Goal: Communication & Community: Connect with others

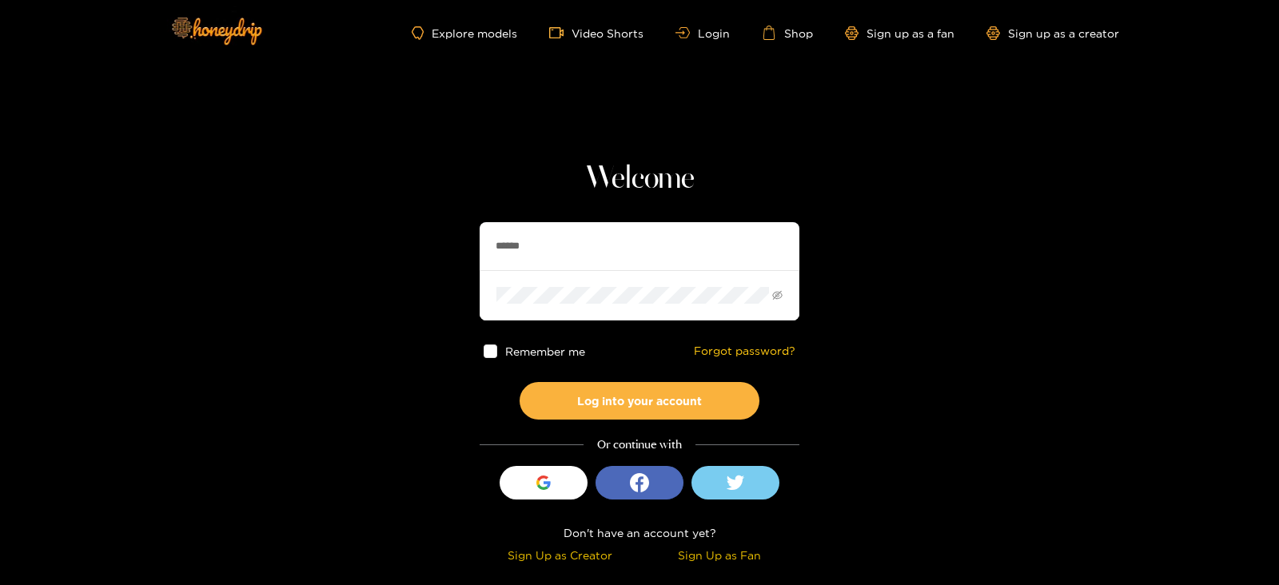
drag, startPoint x: 544, startPoint y: 249, endPoint x: 470, endPoint y: 249, distance: 74.3
click at [470, 249] on section "Welcome ****** Remember me Forgot password? Log into your account Or continue w…" at bounding box center [639, 284] width 1279 height 568
type input "******"
click at [520, 382] on button "Log into your account" at bounding box center [640, 401] width 240 height 38
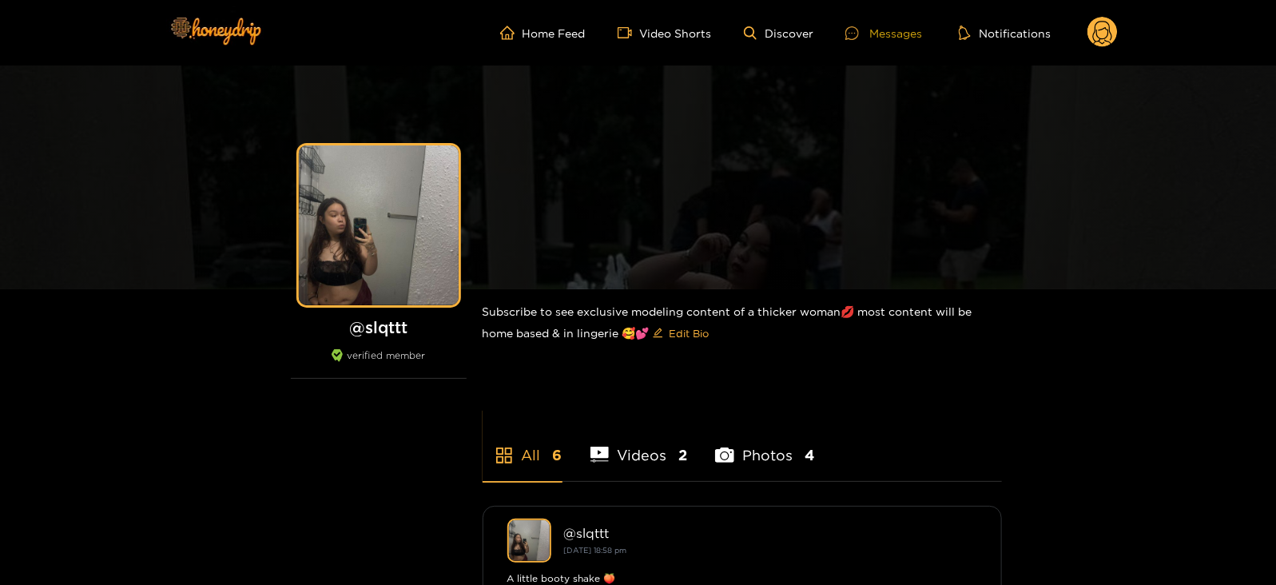
click at [890, 26] on div "Messages" at bounding box center [884, 33] width 77 height 18
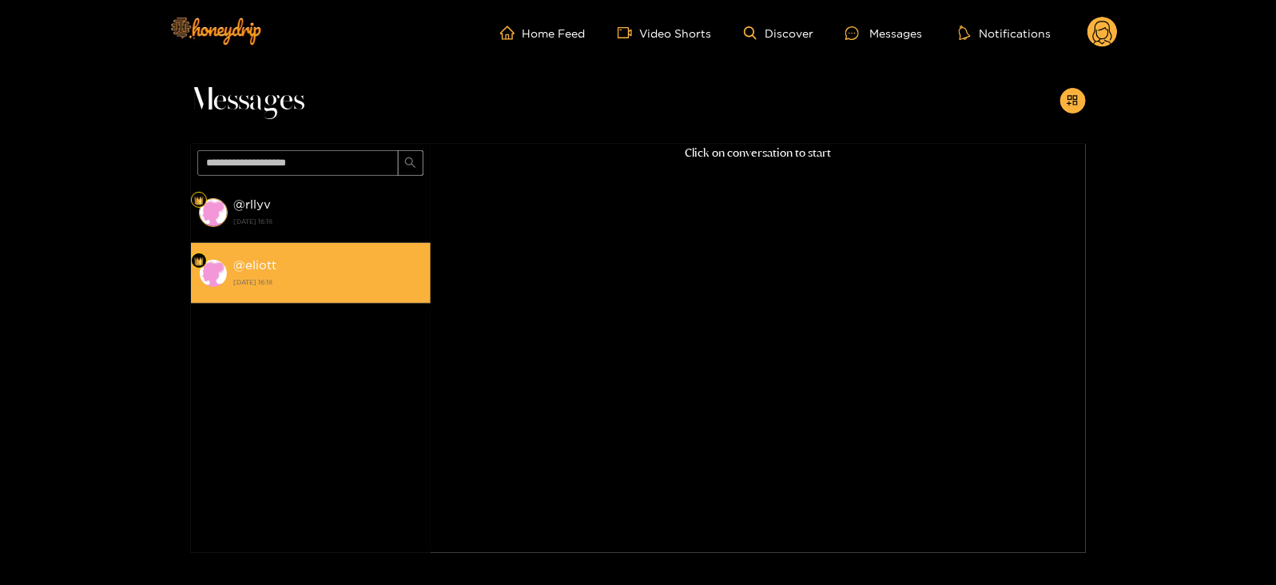
click at [340, 272] on div "@ eliott 28 August 2025 16:18" at bounding box center [328, 273] width 189 height 36
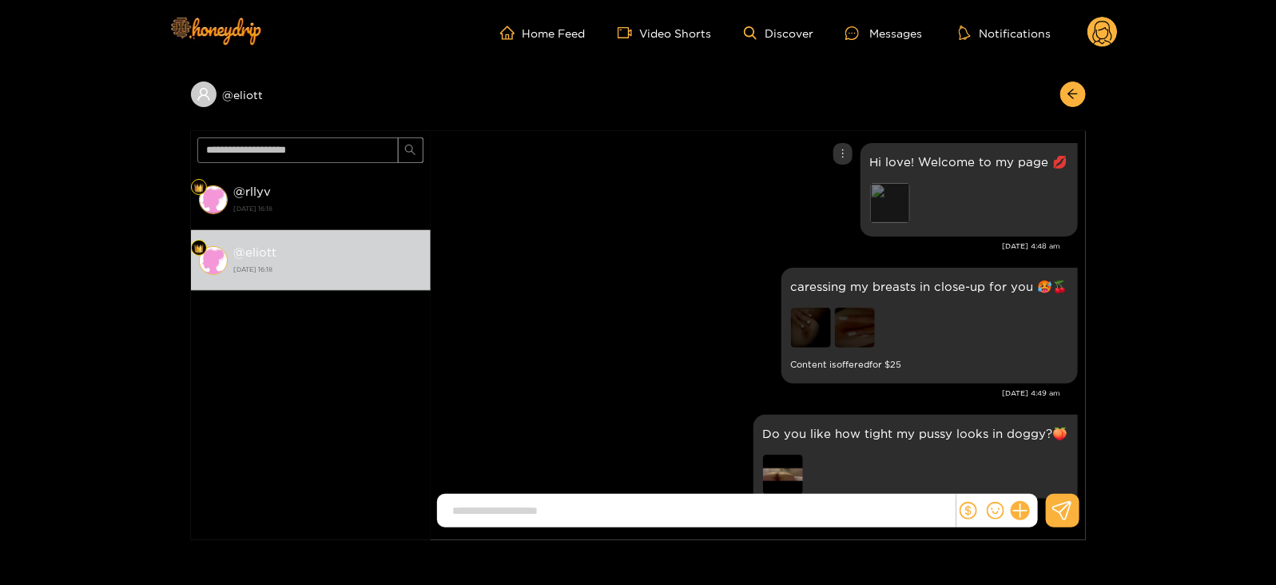
click at [894, 192] on div "Preview" at bounding box center [890, 203] width 40 height 40
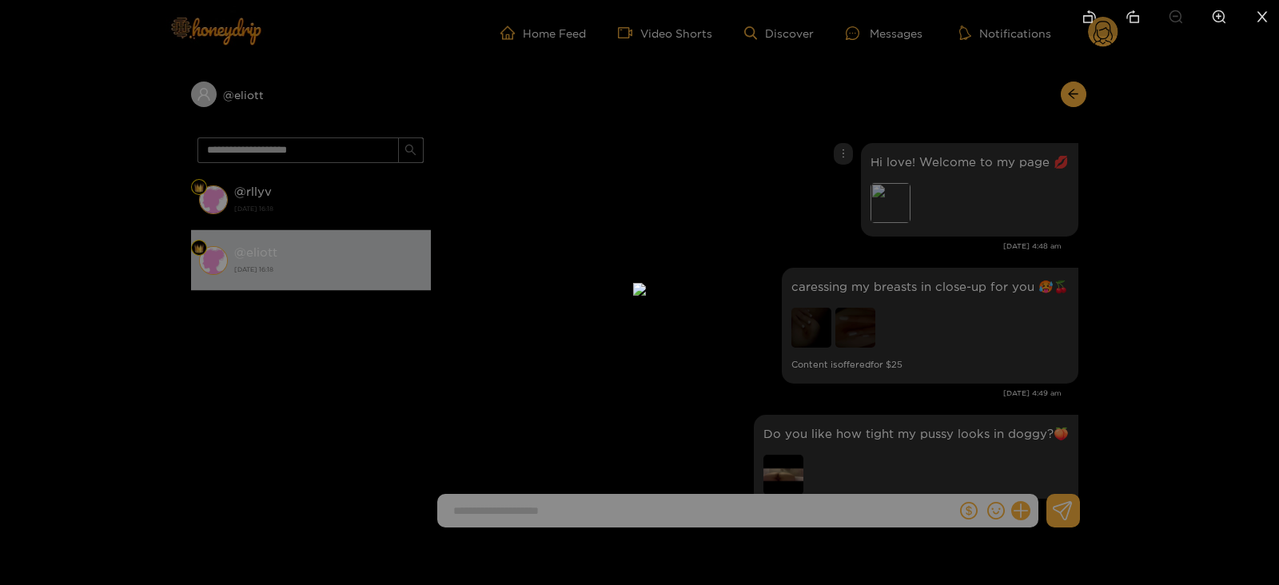
click at [1034, 185] on div at bounding box center [639, 292] width 1279 height 585
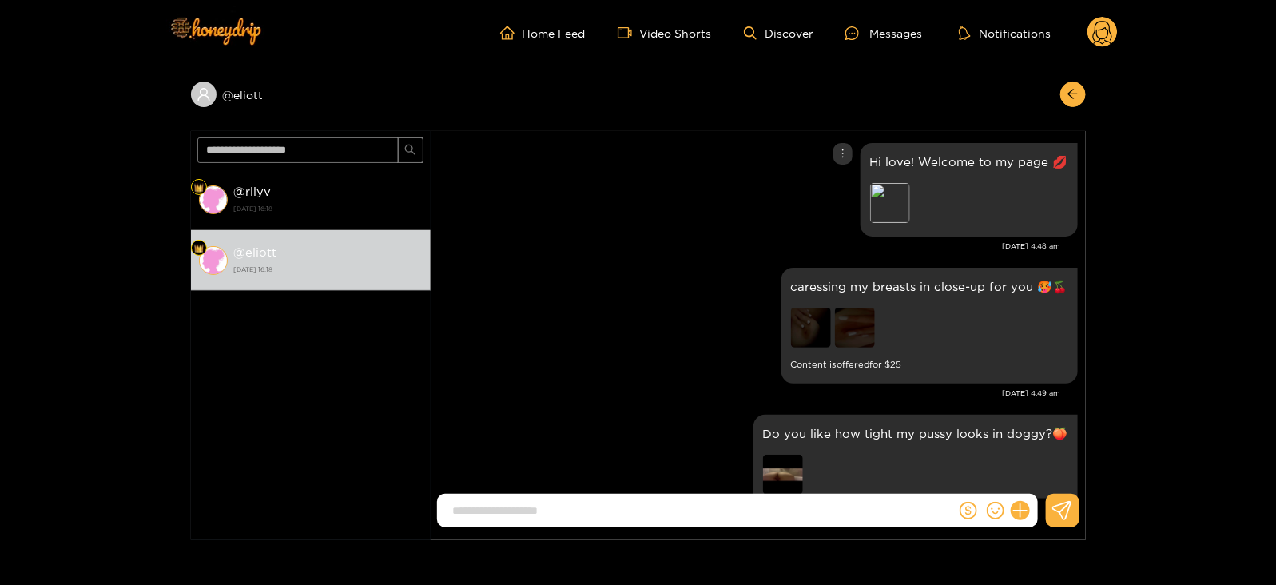
click at [1023, 163] on p "Hi love! Welcome to my page 💋" at bounding box center [969, 162] width 198 height 18
copy p "Hi love! Welcome to my page 💋"
click at [1101, 30] on icon at bounding box center [1102, 35] width 19 height 28
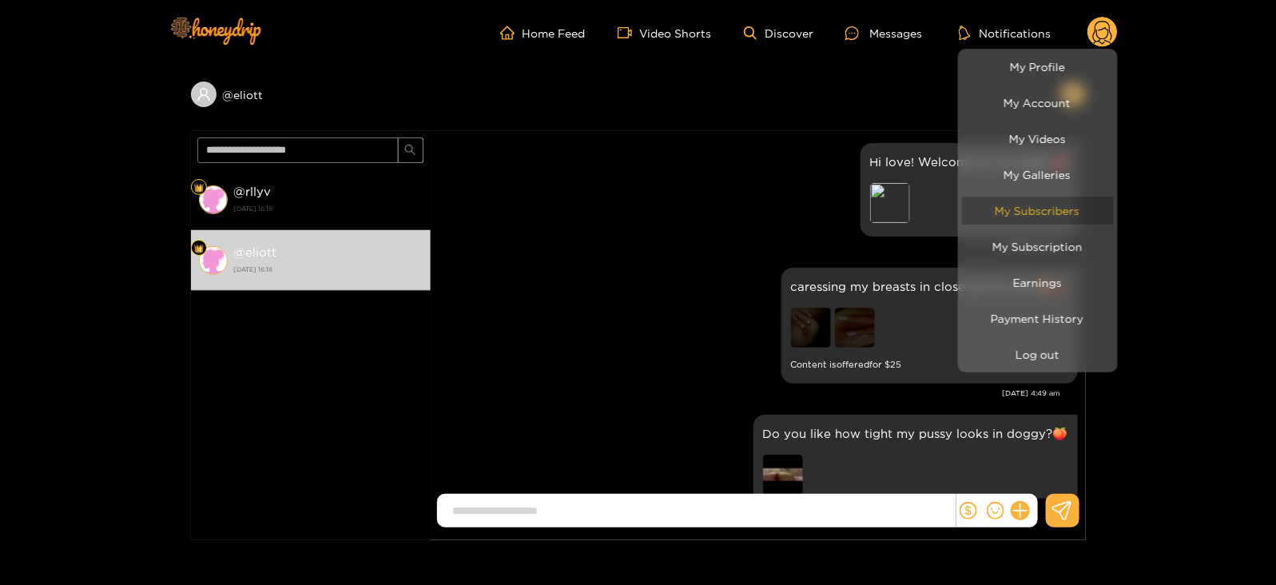
click at [1005, 222] on link "My Subscribers" at bounding box center [1038, 211] width 152 height 28
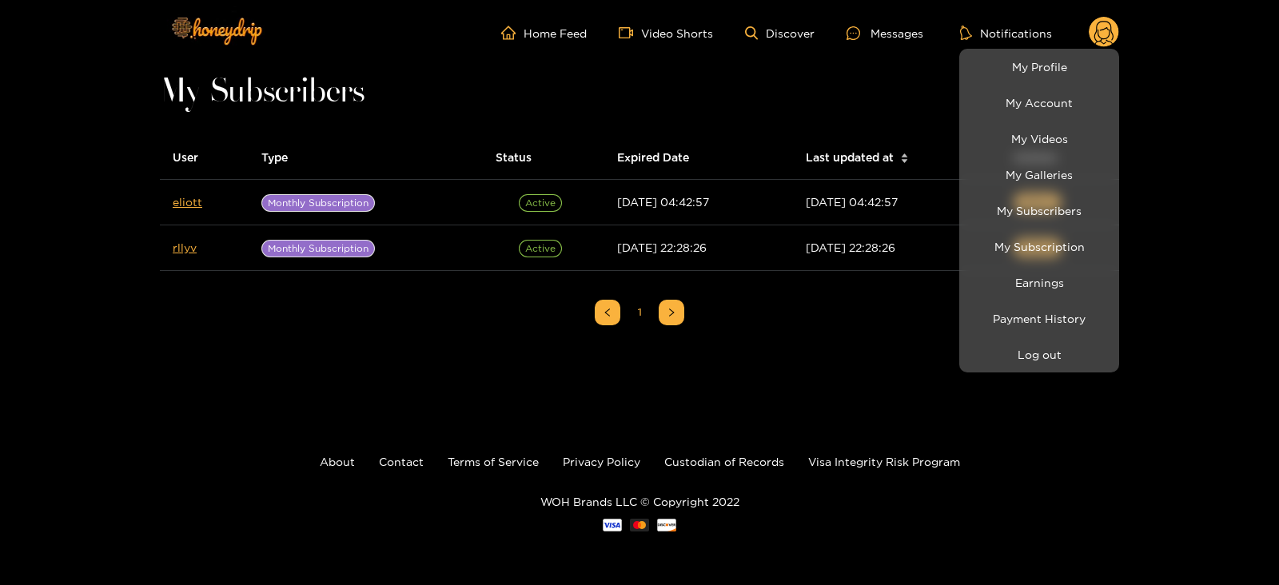
click at [173, 205] on div at bounding box center [639, 292] width 1279 height 585
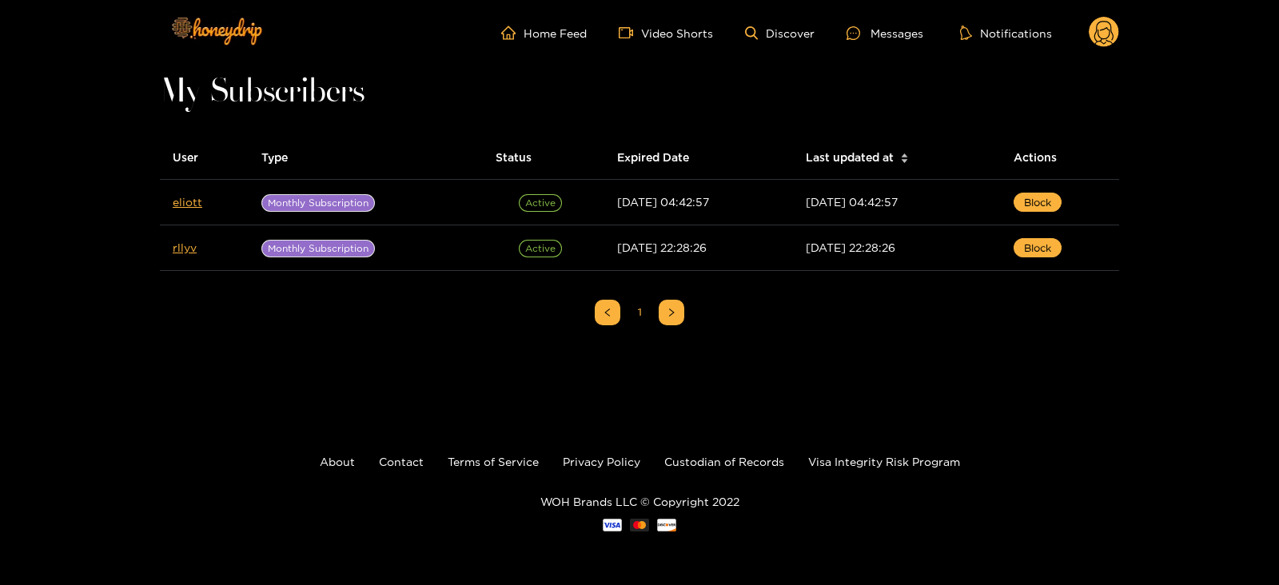
click at [173, 205] on link "eliott" at bounding box center [188, 202] width 30 height 12
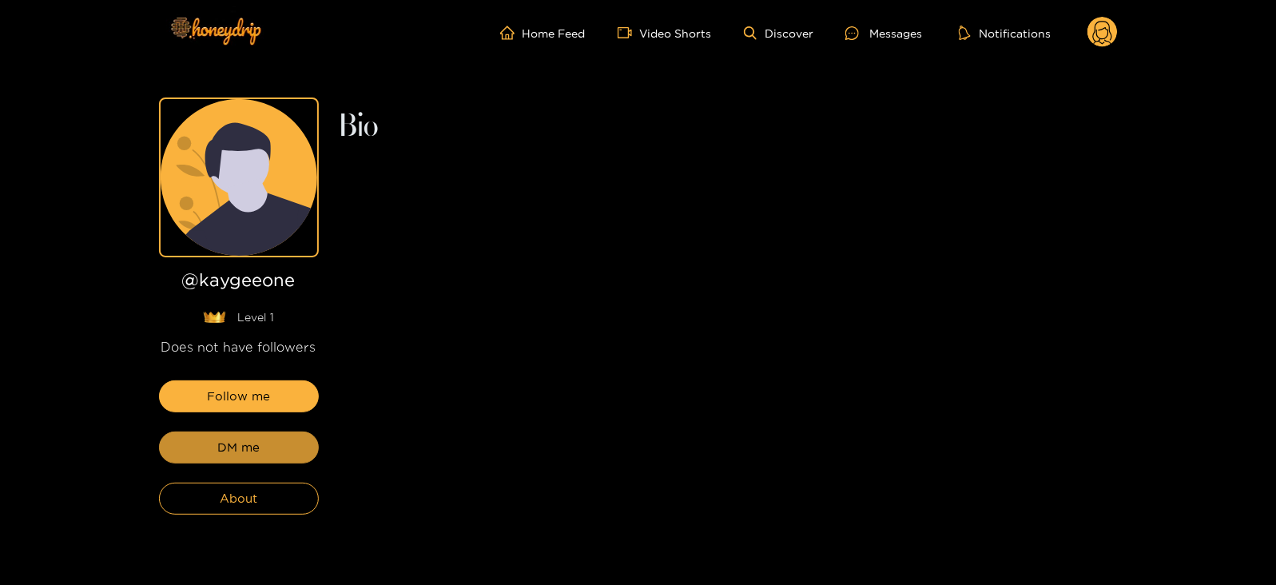
click at [232, 444] on span "DM me" at bounding box center [238, 447] width 42 height 19
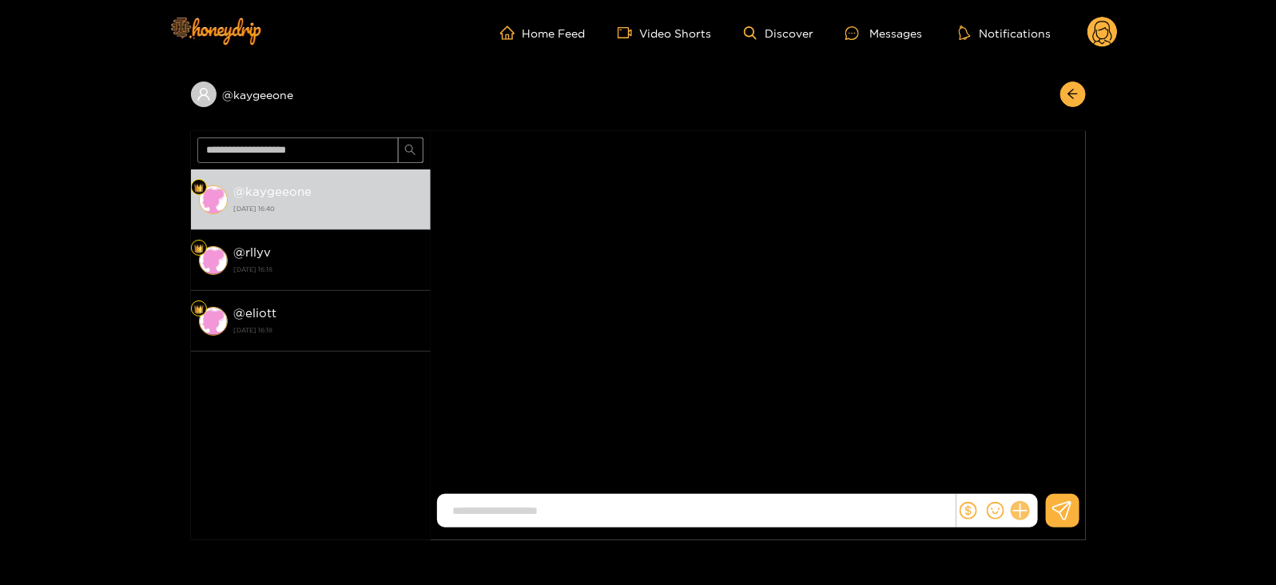
click at [1018, 514] on icon at bounding box center [1020, 511] width 18 height 18
click at [1053, 460] on button at bounding box center [1050, 472] width 56 height 36
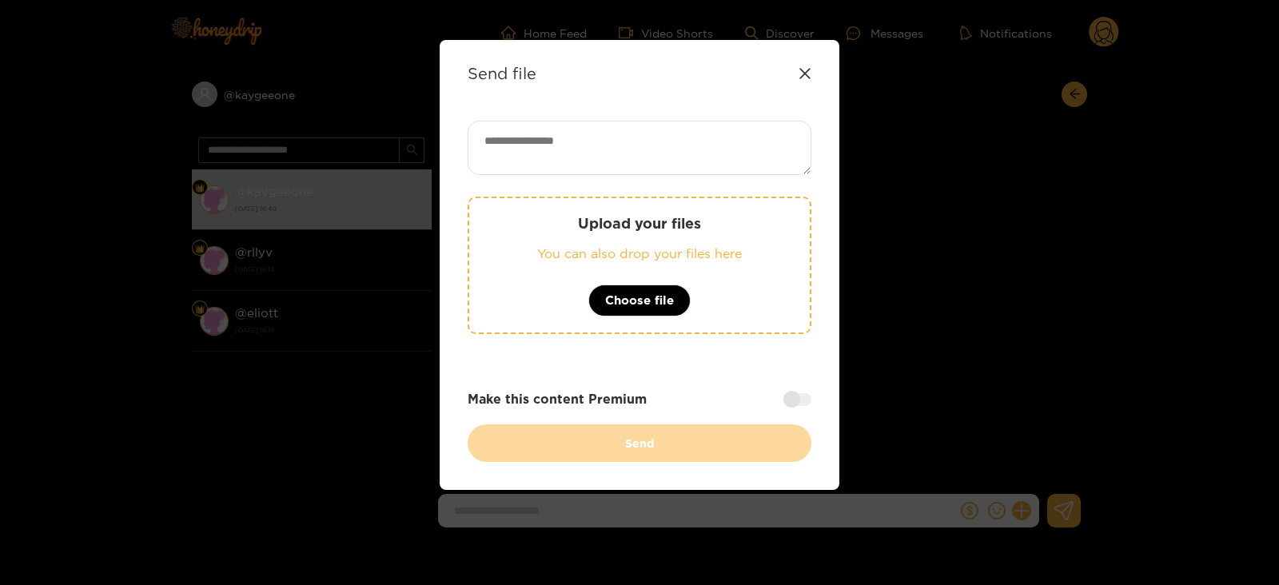
paste textarea "**********"
click at [588, 134] on textarea at bounding box center [640, 148] width 344 height 54
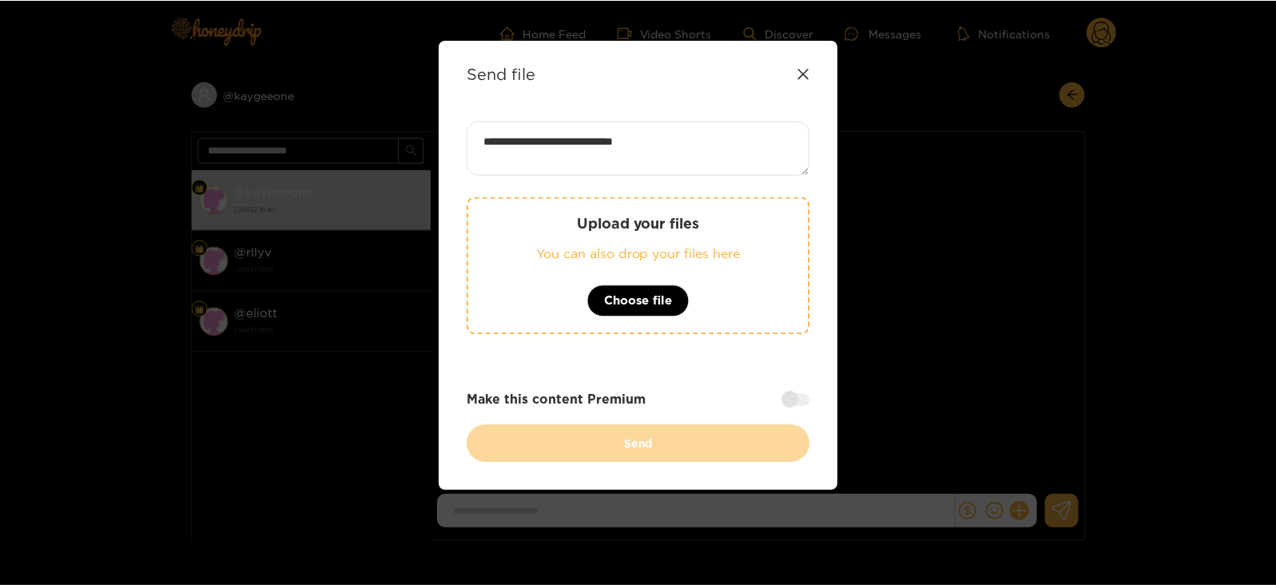
scroll to position [2, 0]
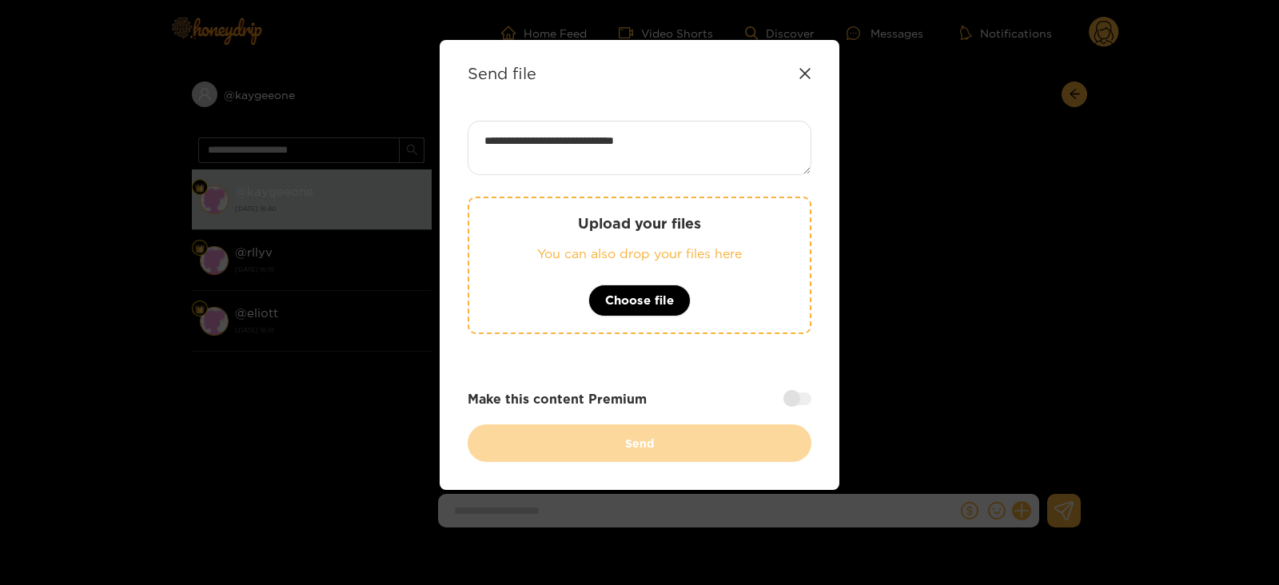
type textarea "**********"
click at [554, 229] on p "Upload your files" at bounding box center [639, 223] width 277 height 18
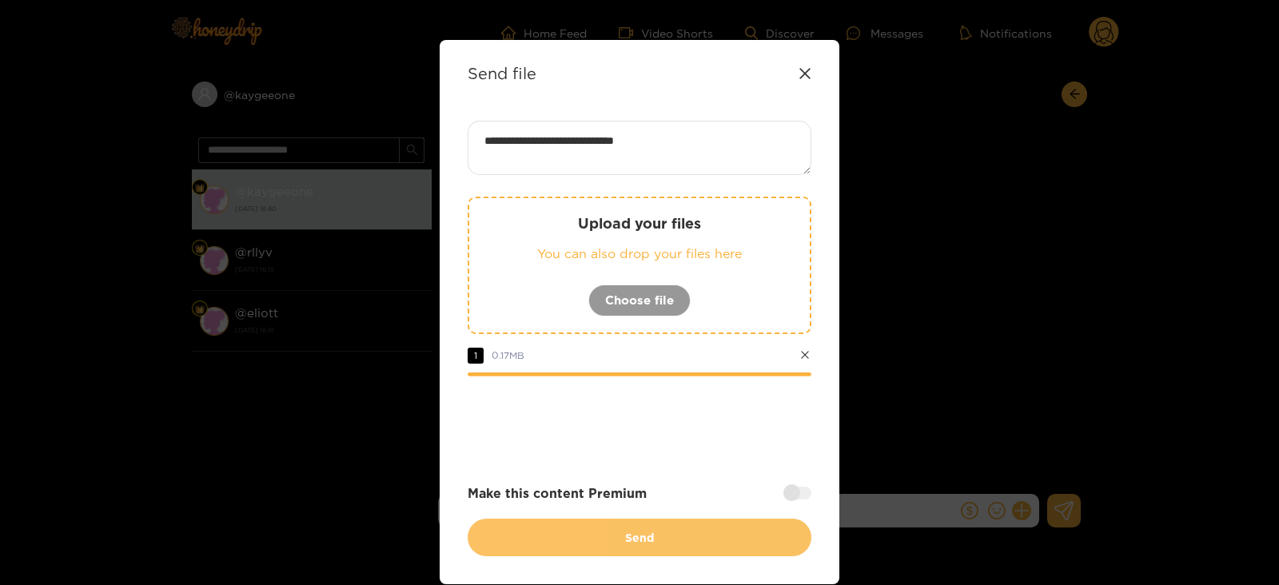
click at [541, 547] on button "Send" at bounding box center [640, 538] width 344 height 38
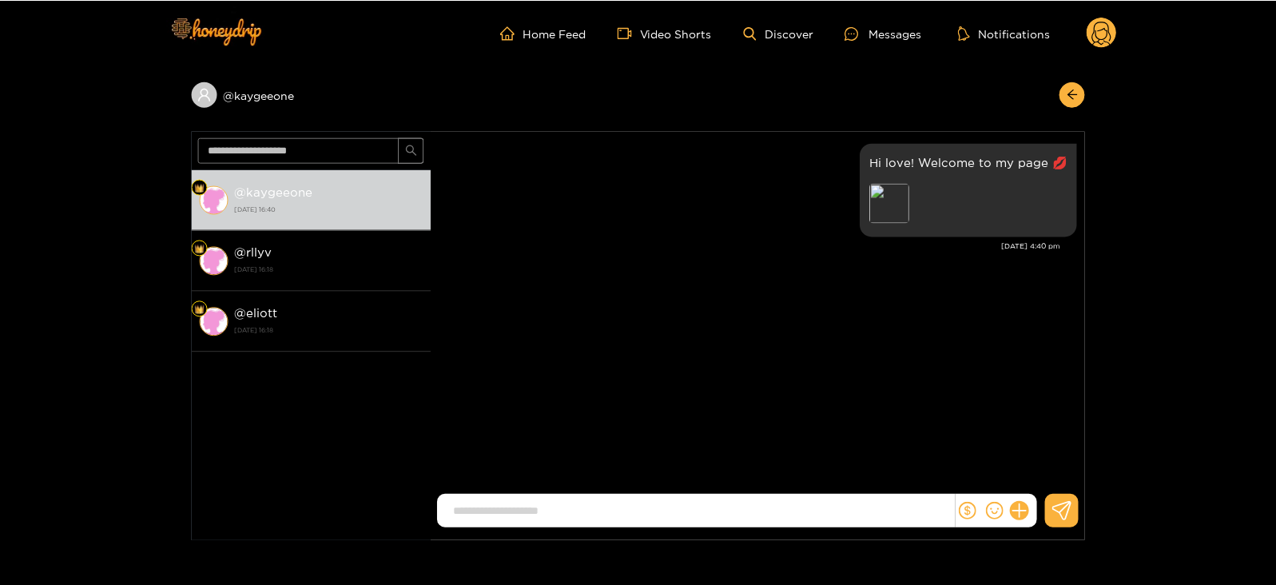
scroll to position [0, 0]
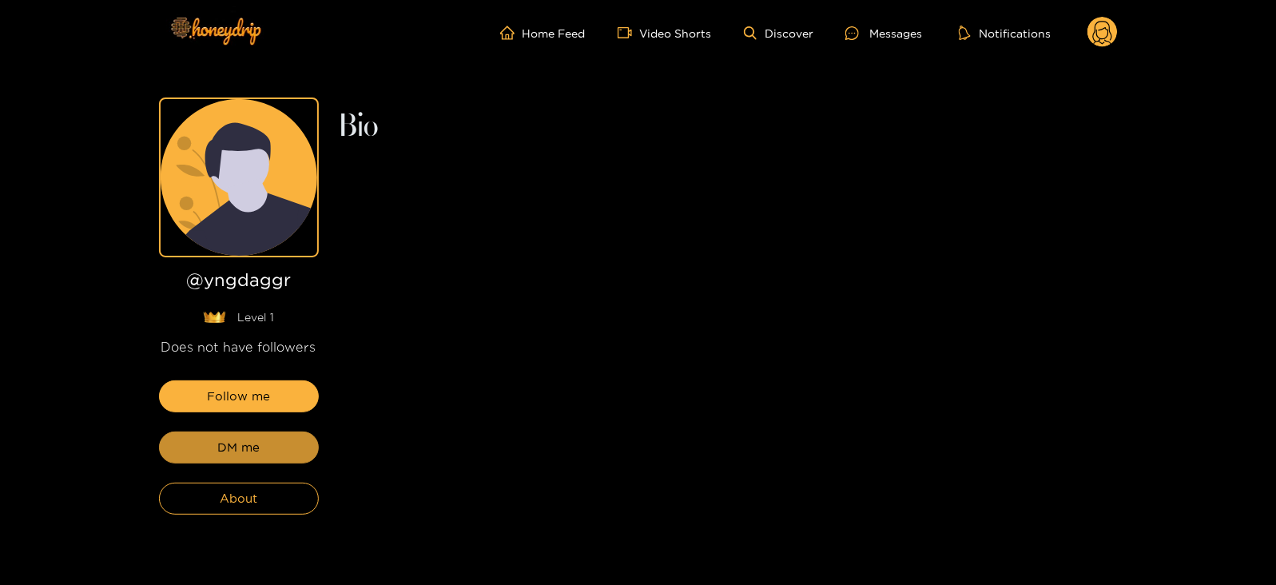
click at [273, 459] on button "DM me" at bounding box center [239, 448] width 160 height 32
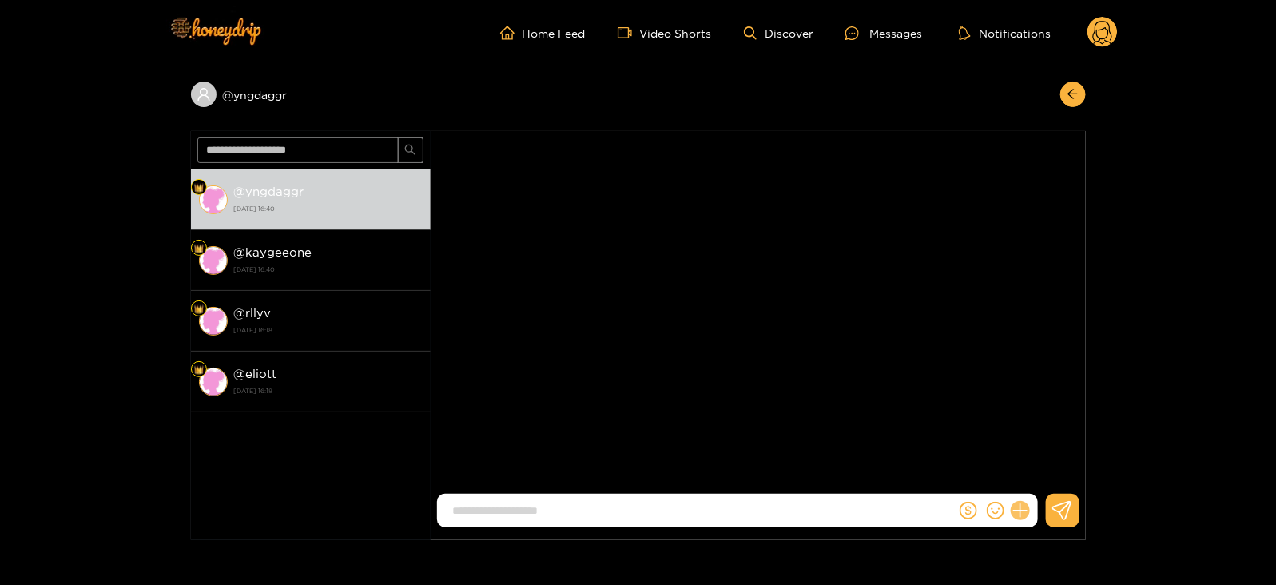
click at [1026, 512] on icon at bounding box center [1020, 511] width 18 height 18
click at [1062, 454] on button at bounding box center [1050, 472] width 56 height 36
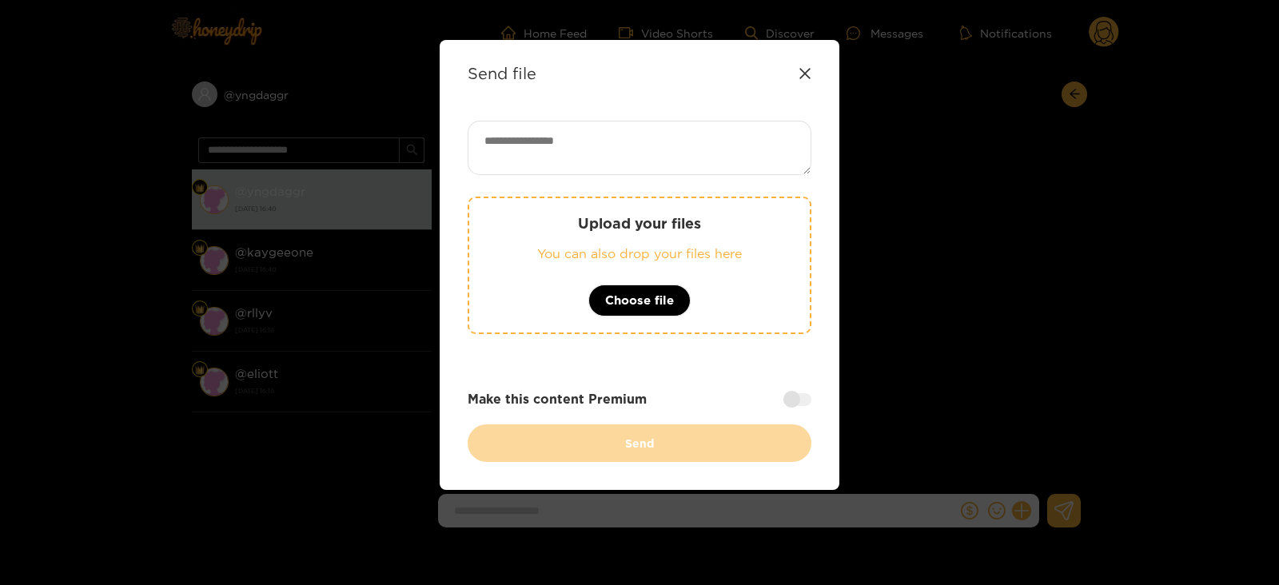
click at [656, 177] on div "Upload your files You can also drop your files here Choose file Make this conte…" at bounding box center [640, 291] width 344 height 341
paste textarea "**********"
click at [589, 138] on textarea "**********" at bounding box center [640, 148] width 344 height 54
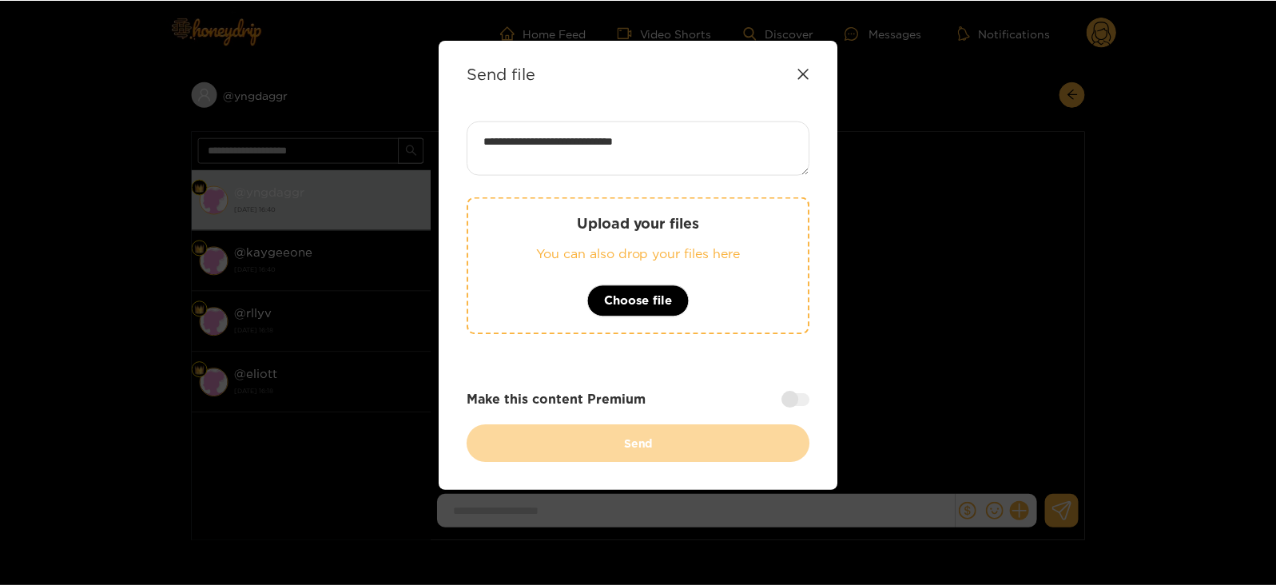
scroll to position [2, 0]
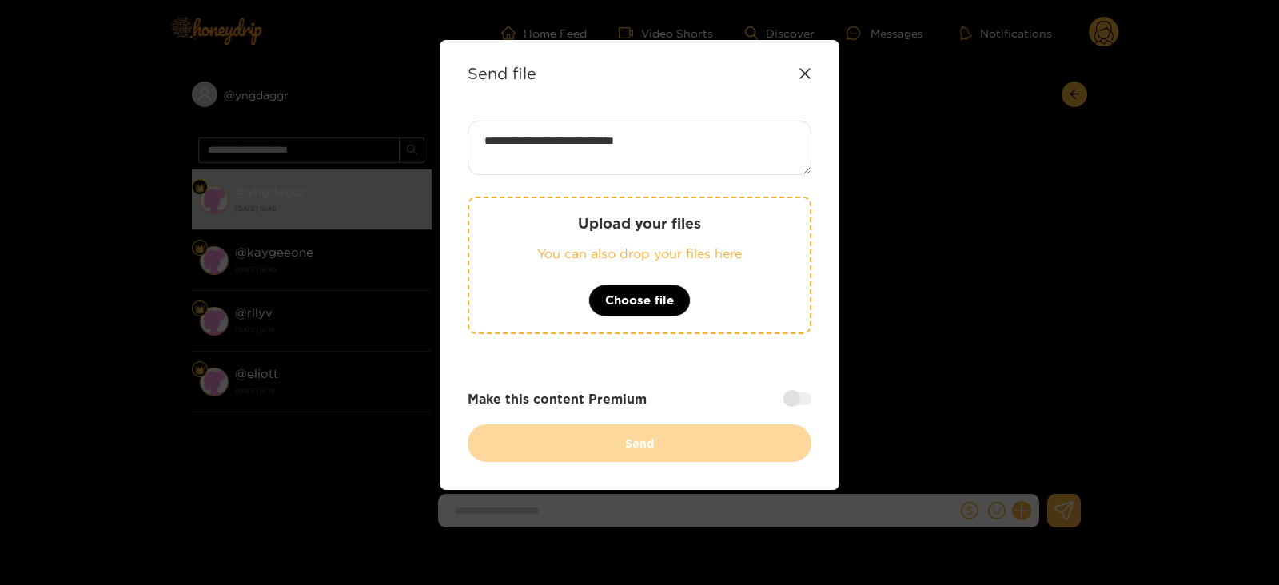
type textarea "**********"
click at [603, 211] on div "Upload your files You can also drop your files here Choose file" at bounding box center [640, 265] width 344 height 137
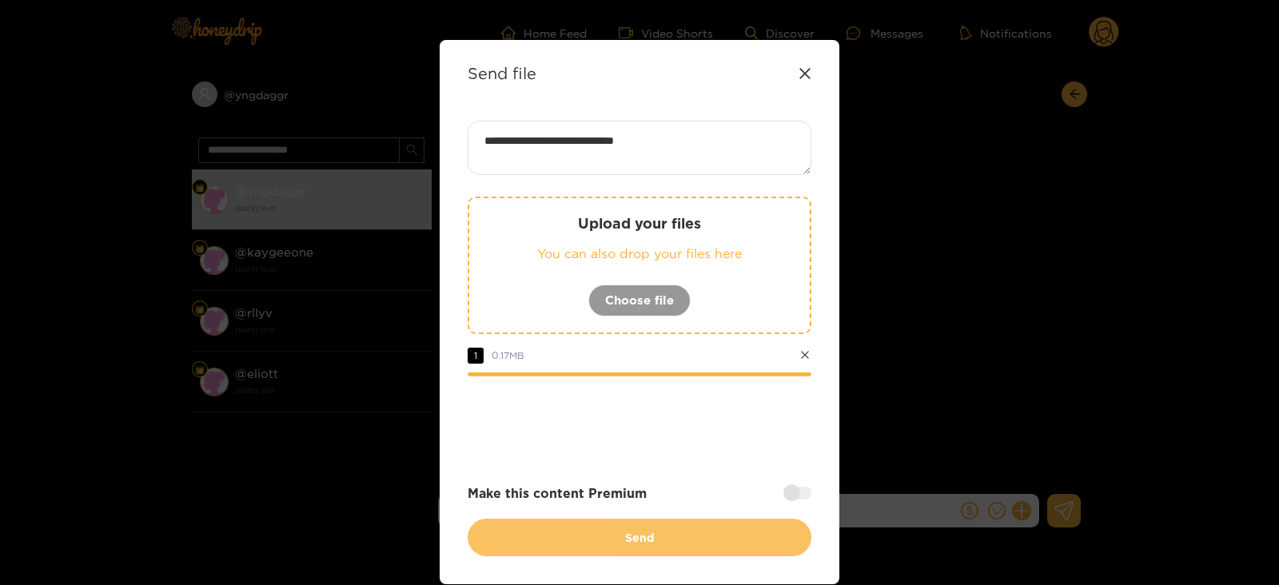
click at [494, 535] on button "Send" at bounding box center [640, 538] width 344 height 38
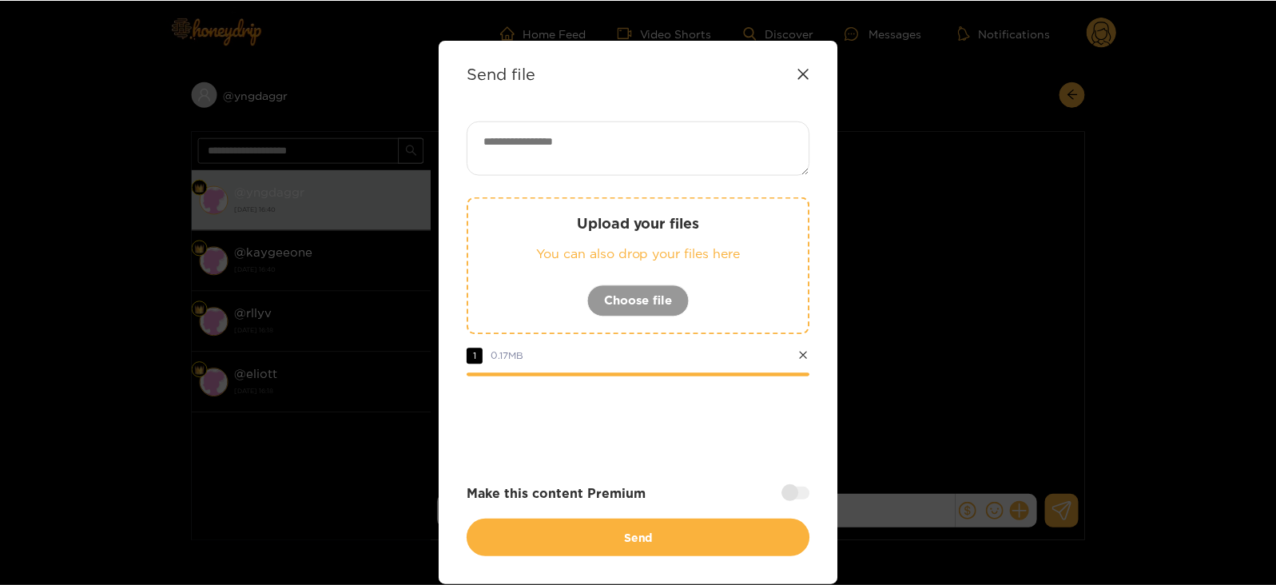
scroll to position [0, 0]
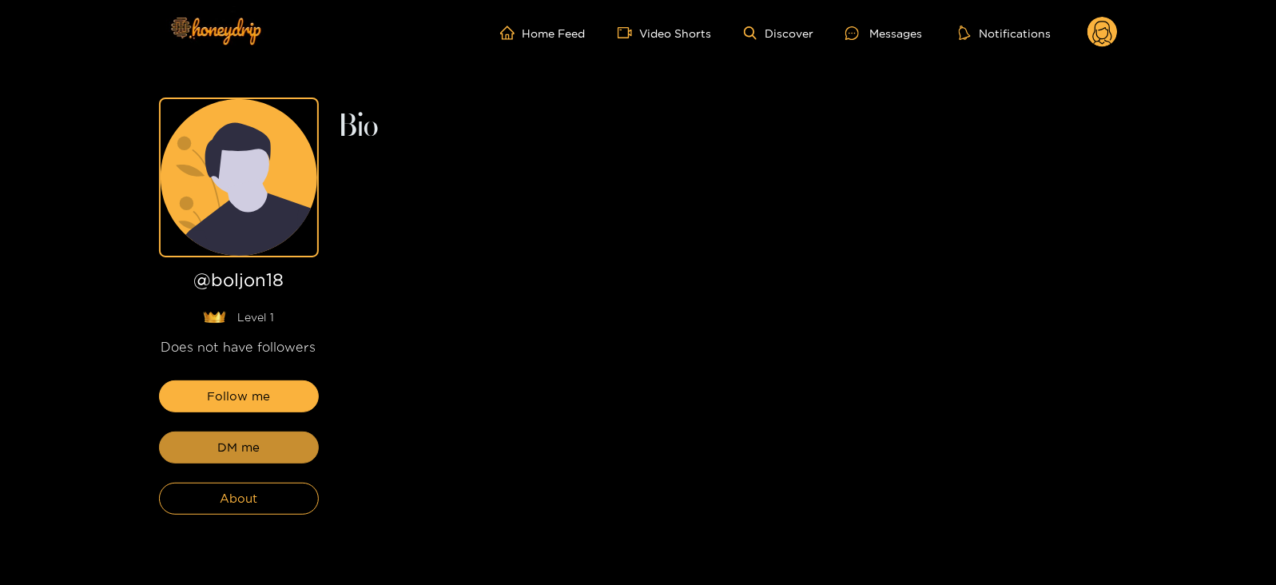
click at [248, 443] on span "DM me" at bounding box center [238, 447] width 42 height 19
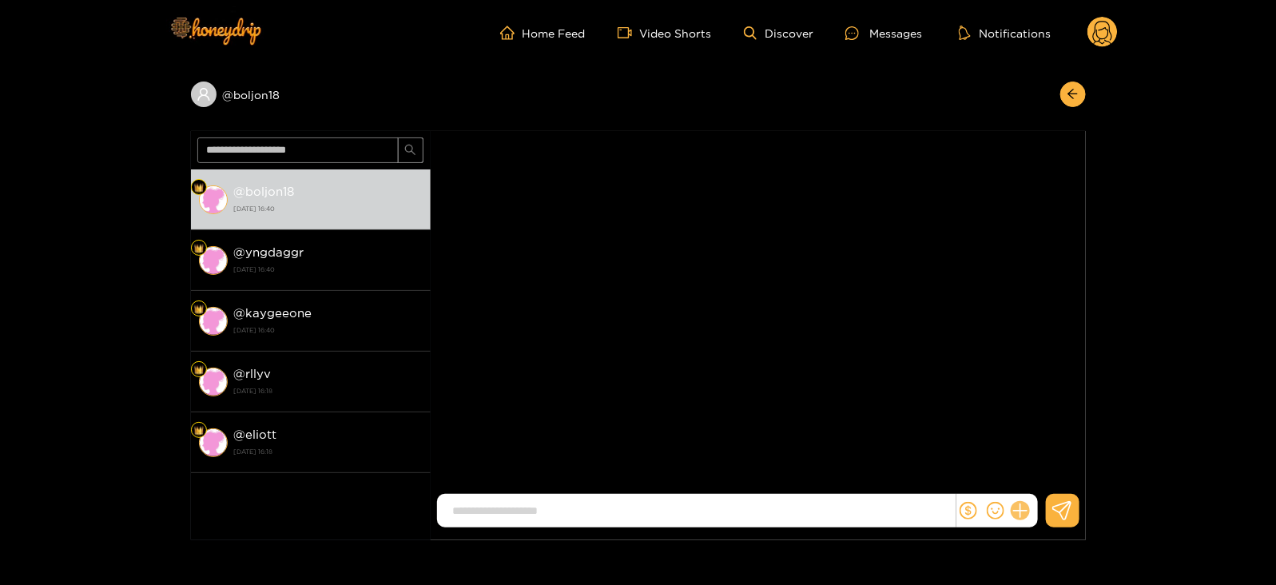
click at [1023, 515] on icon at bounding box center [1020, 511] width 18 height 18
click at [1040, 493] on div "Jonathan Bolmer" at bounding box center [758, 315] width 655 height 368
click at [1040, 478] on button at bounding box center [1050, 472] width 56 height 36
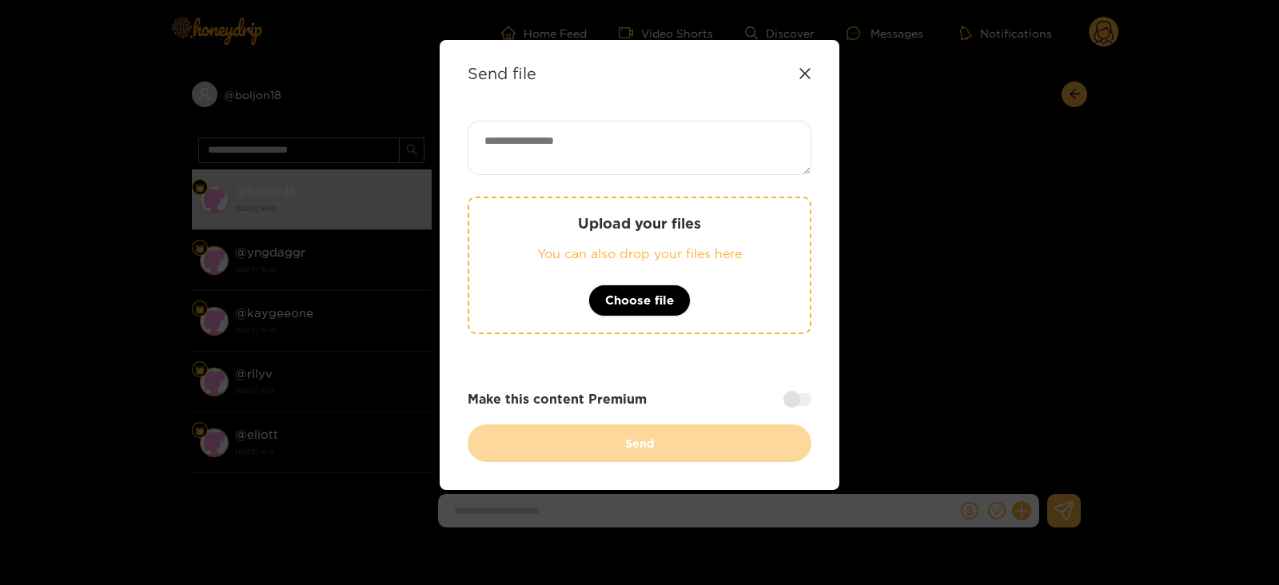
paste textarea "**********"
click at [595, 131] on textarea at bounding box center [640, 148] width 344 height 54
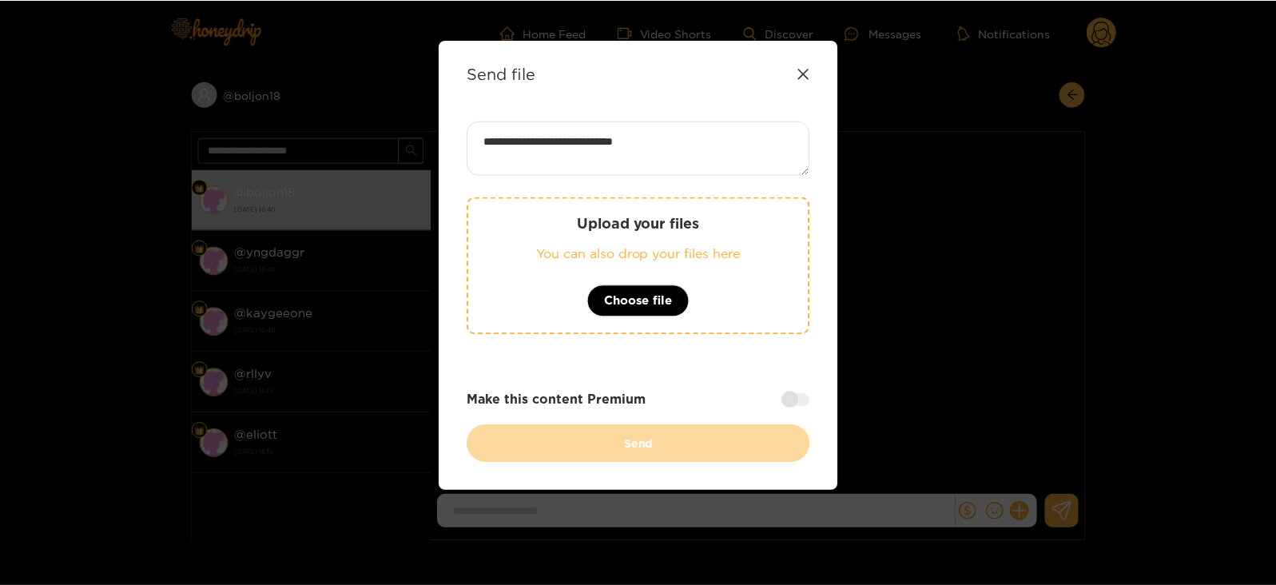
scroll to position [2, 0]
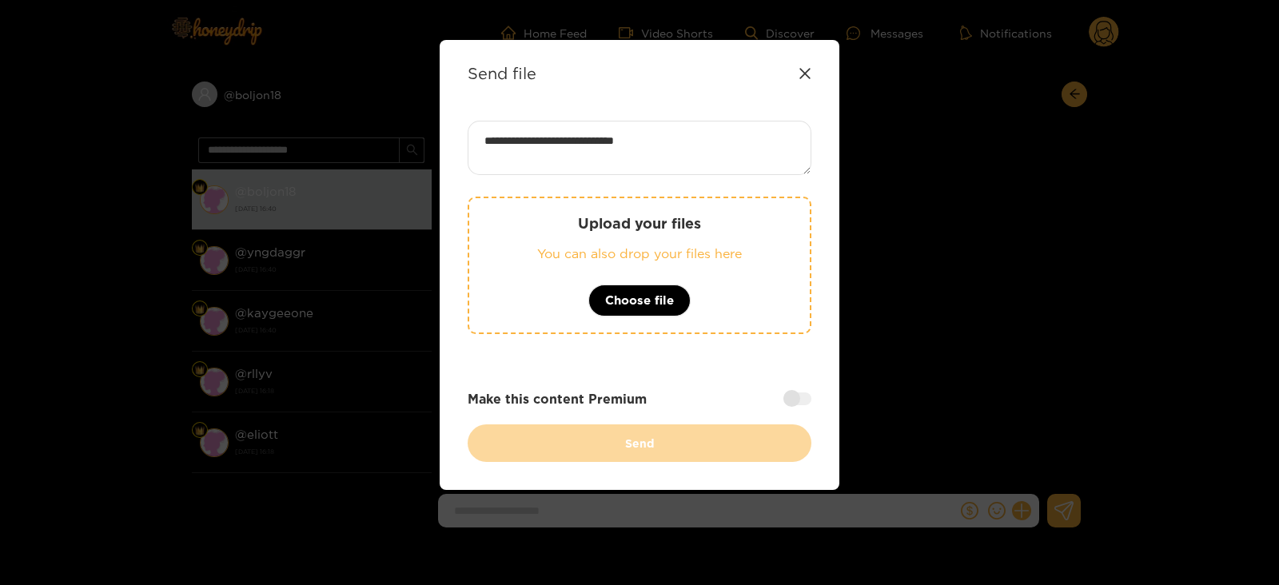
type textarea "**********"
click at [571, 245] on p "You can also drop your files here" at bounding box center [639, 254] width 277 height 18
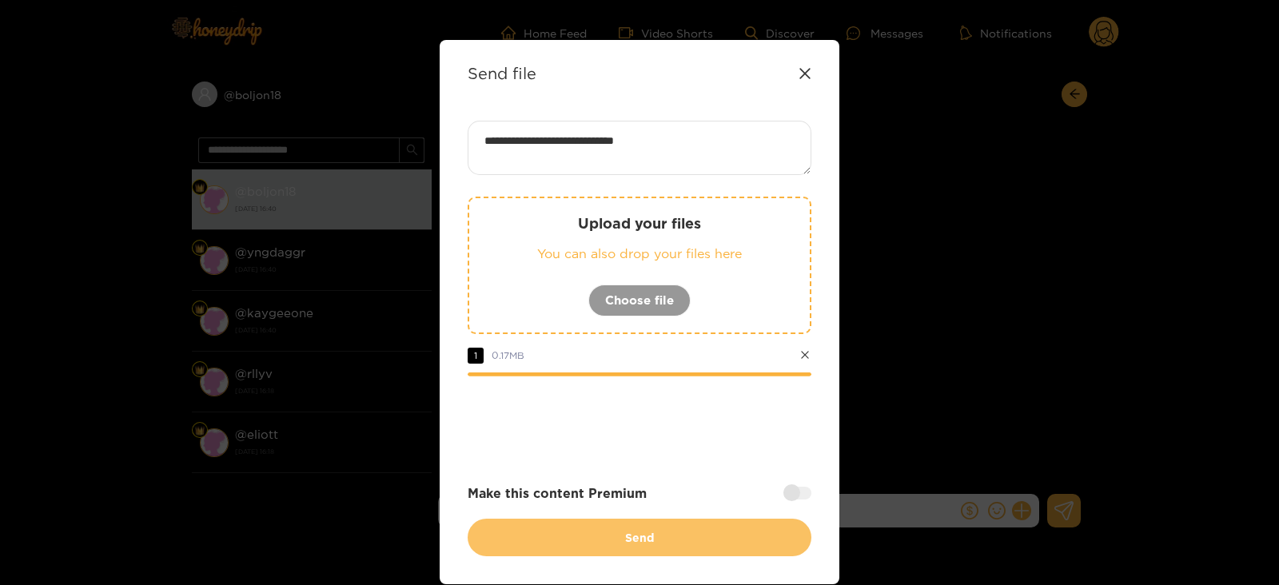
click at [500, 531] on button "Send" at bounding box center [640, 538] width 344 height 38
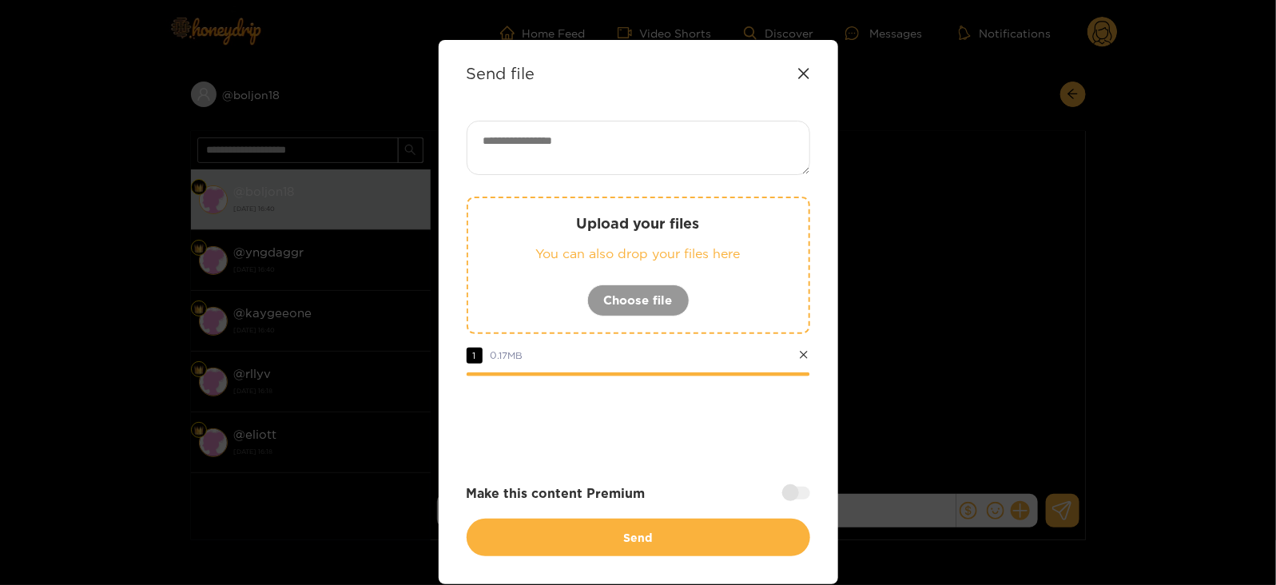
scroll to position [0, 0]
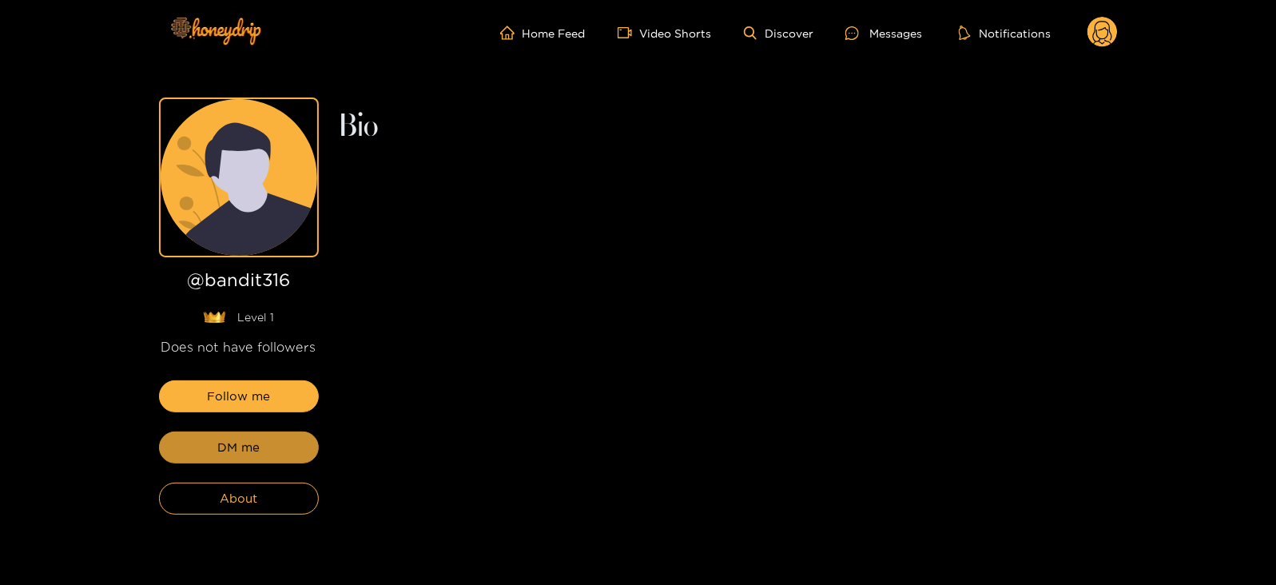
click at [263, 453] on button "DM me" at bounding box center [239, 448] width 160 height 32
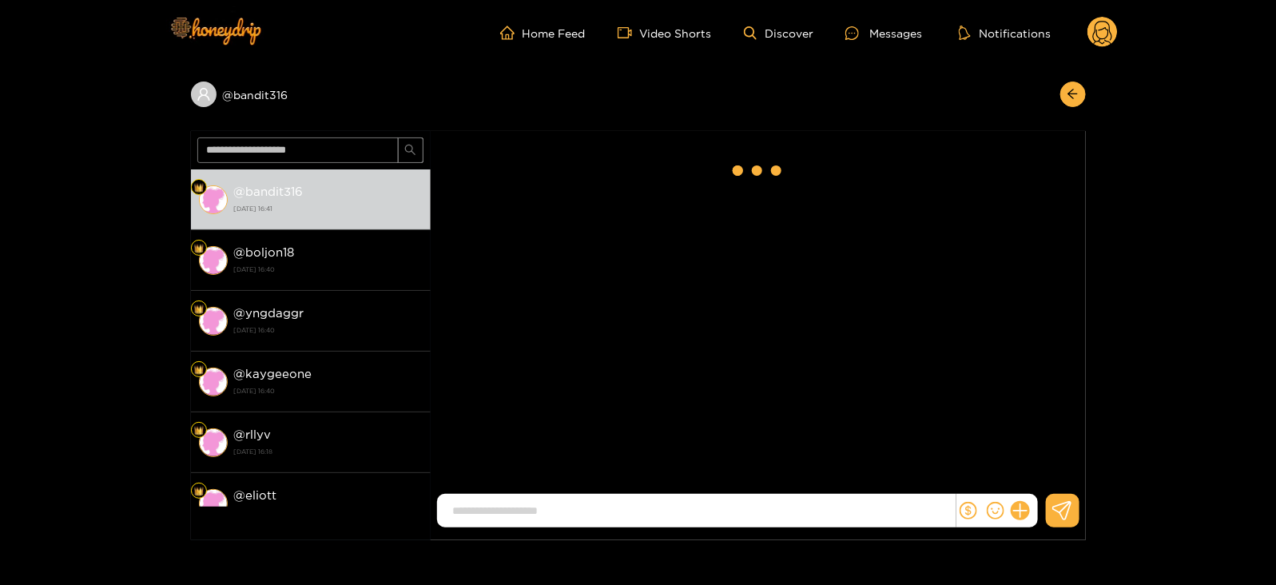
click at [1031, 511] on div at bounding box center [998, 511] width 82 height 34
click at [1024, 511] on icon at bounding box center [1020, 511] width 15 height 15
click at [1045, 473] on icon at bounding box center [1049, 472] width 15 height 15
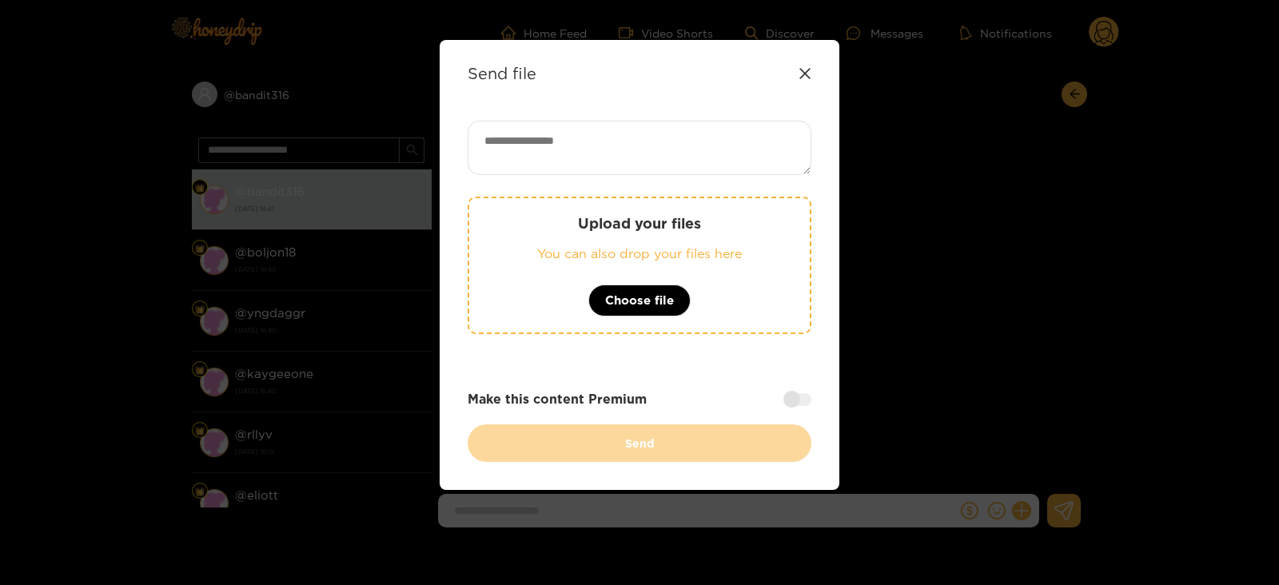
click at [583, 141] on textarea at bounding box center [640, 148] width 344 height 54
paste textarea "**********"
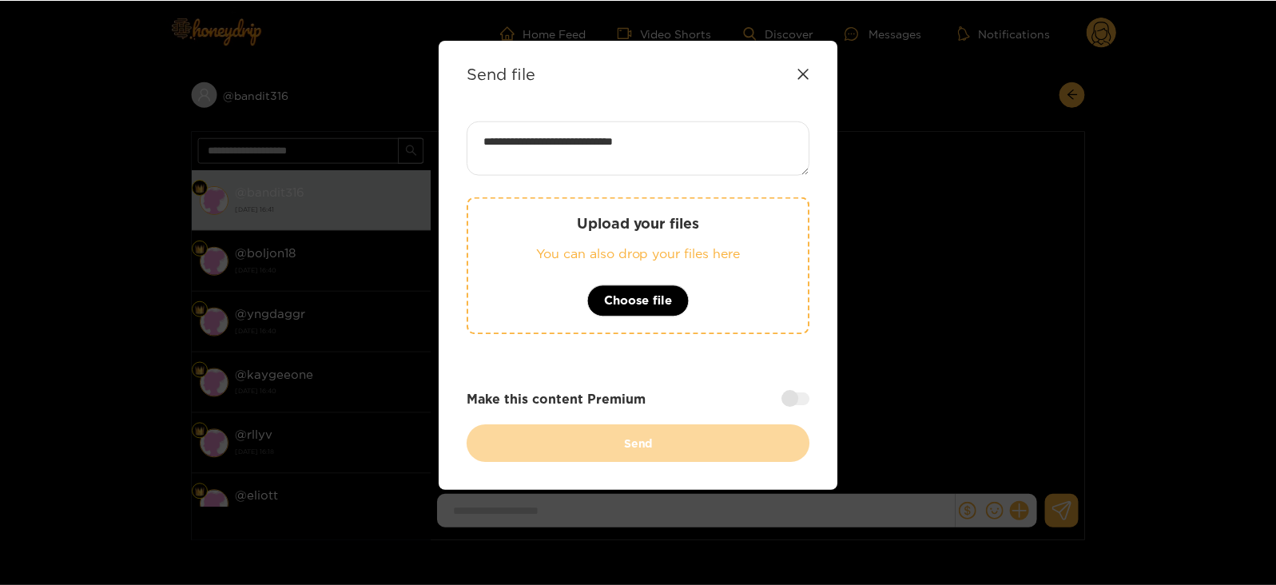
scroll to position [2, 0]
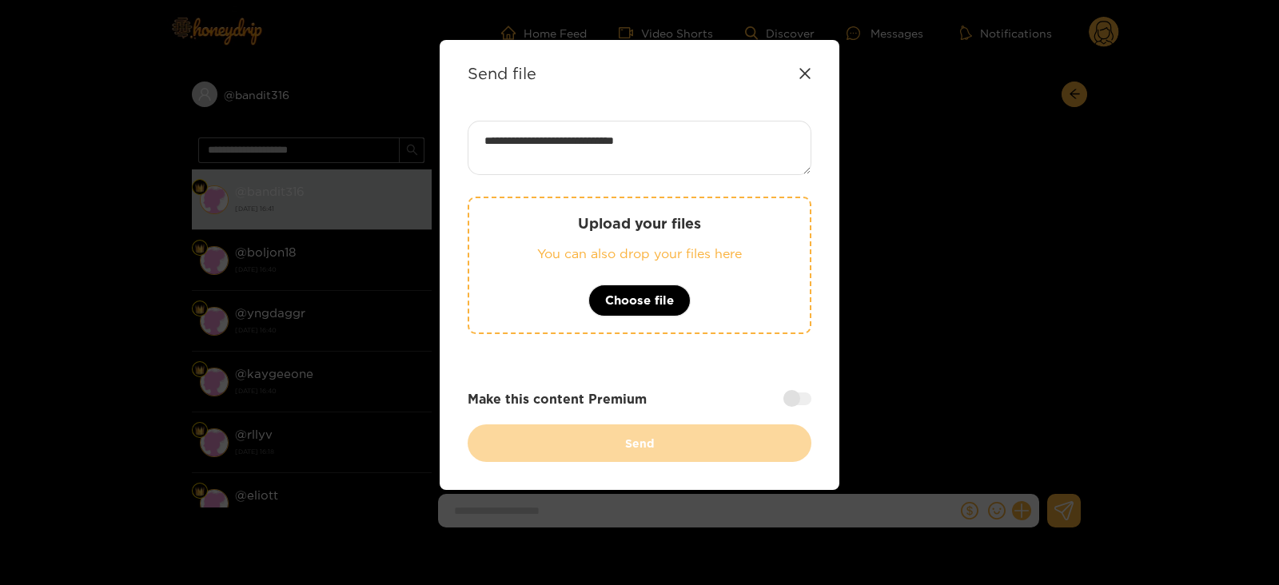
type textarea "**********"
click at [554, 239] on div "Upload your files You can also drop your files here Choose file" at bounding box center [640, 265] width 344 height 137
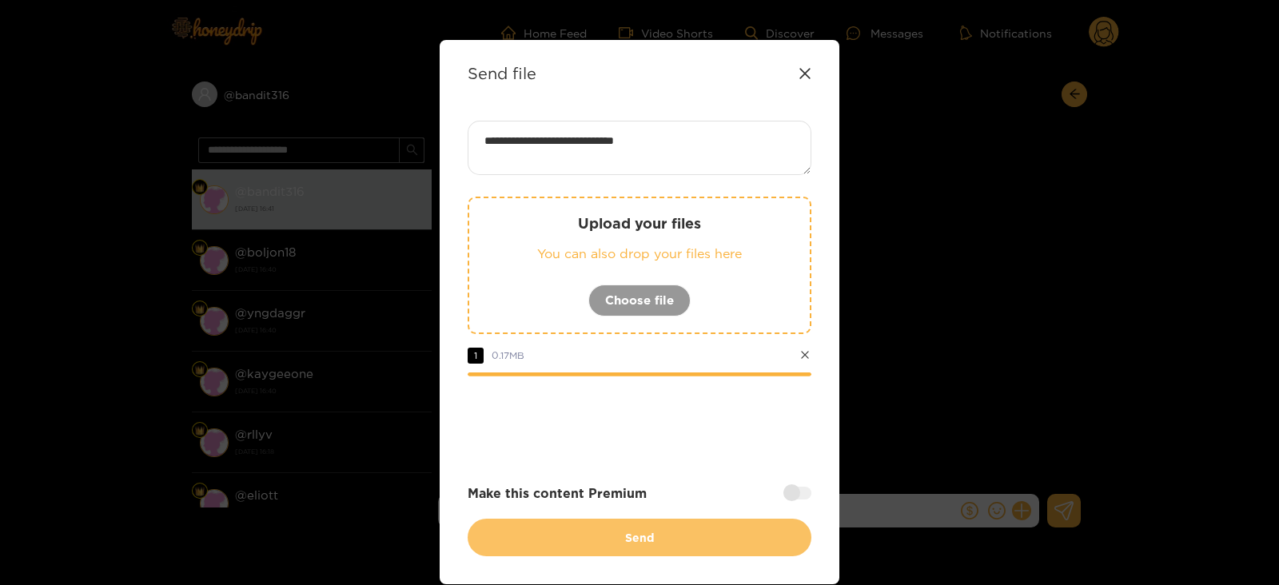
click at [579, 527] on button "Send" at bounding box center [640, 538] width 344 height 38
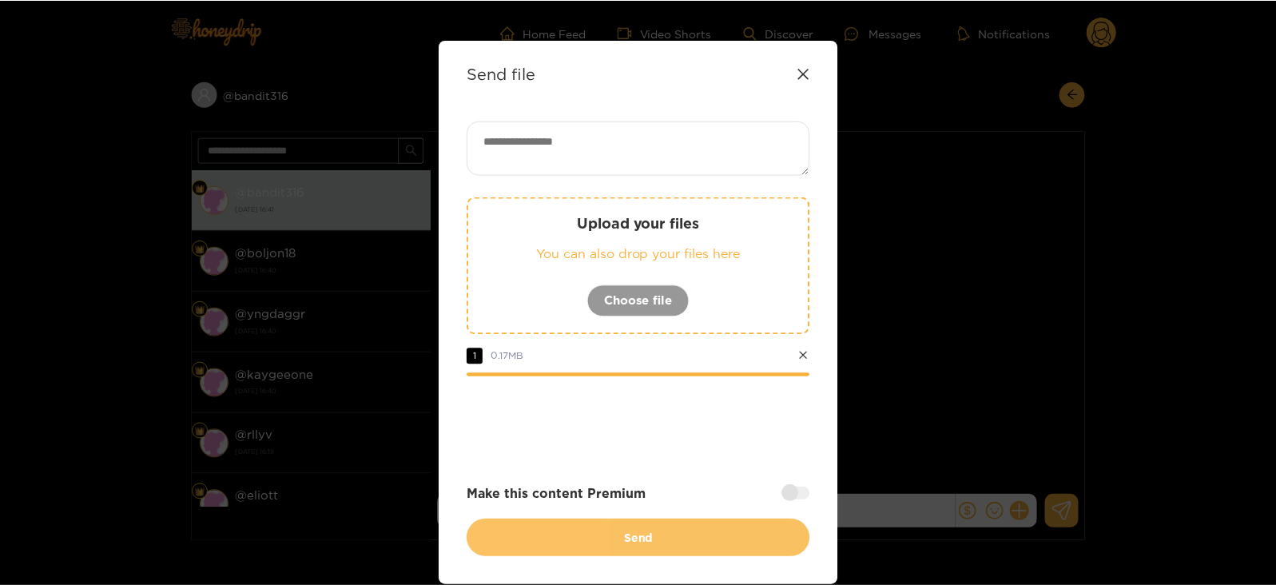
scroll to position [0, 0]
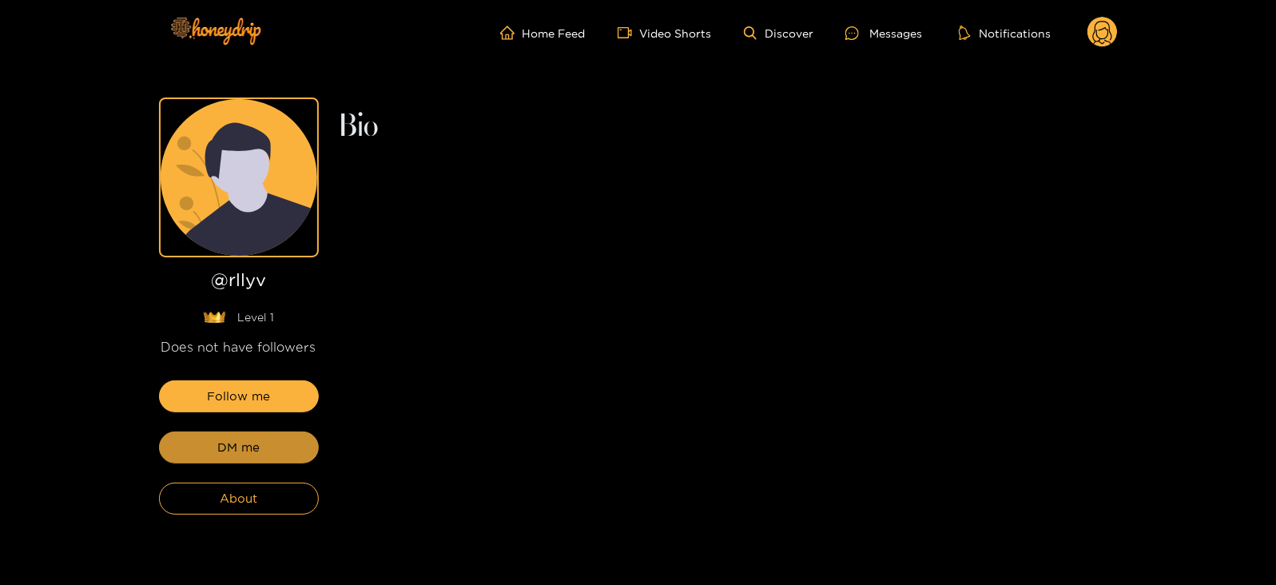
click at [246, 453] on span "DM me" at bounding box center [238, 447] width 42 height 19
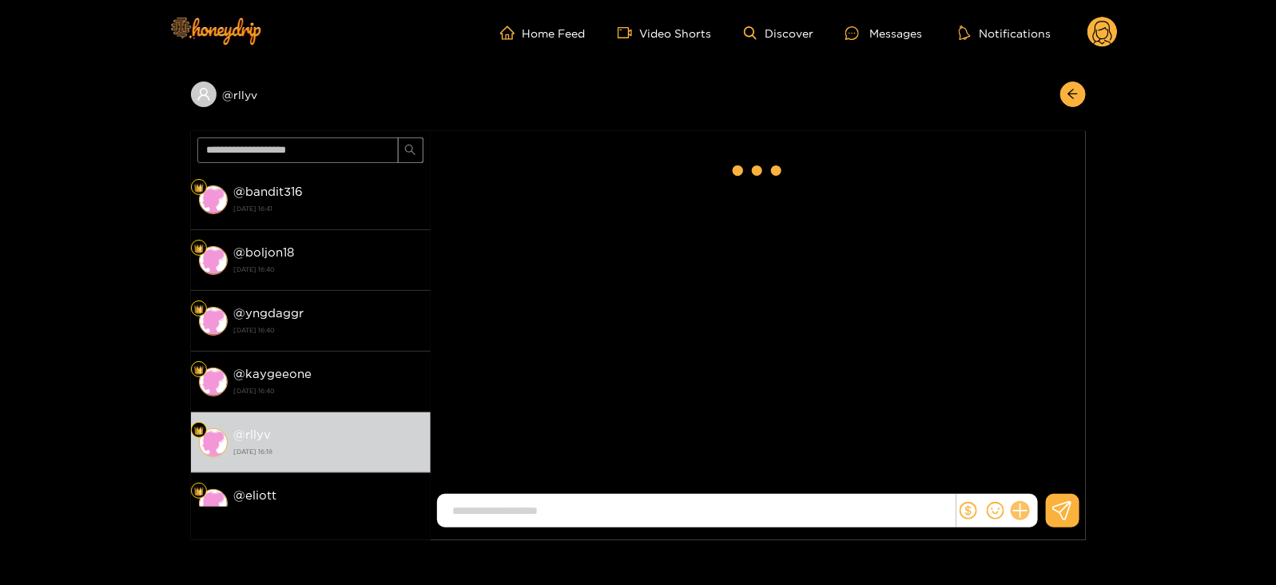
click at [1022, 515] on icon at bounding box center [1020, 511] width 18 height 18
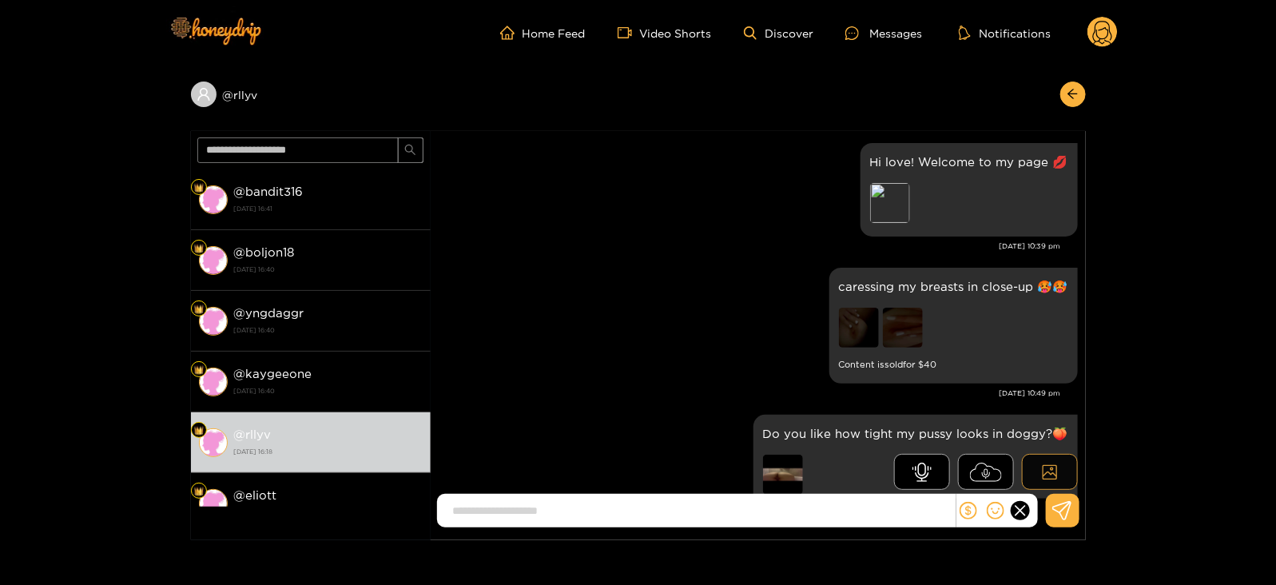
scroll to position [229, 0]
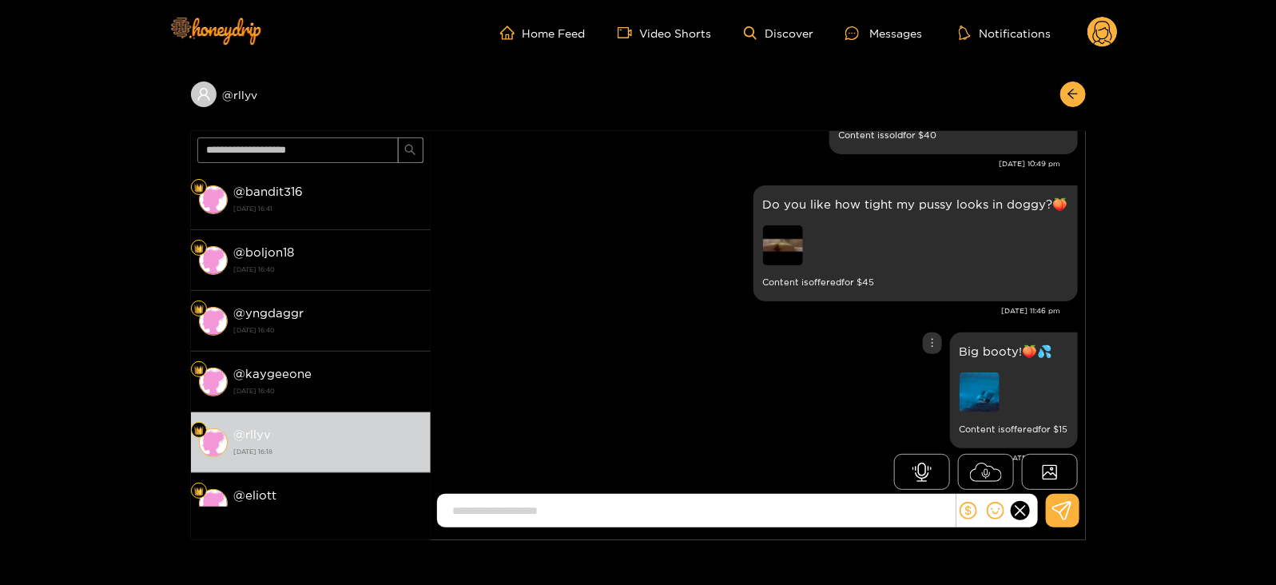
drag, startPoint x: 1042, startPoint y: 477, endPoint x: 842, endPoint y: 340, distance: 243.2
click at [842, 340] on div "v g Hi love! Welcome to my page 💋 Preview [DATE] 10:39 pm caressing my breasts …" at bounding box center [758, 315] width 655 height 368
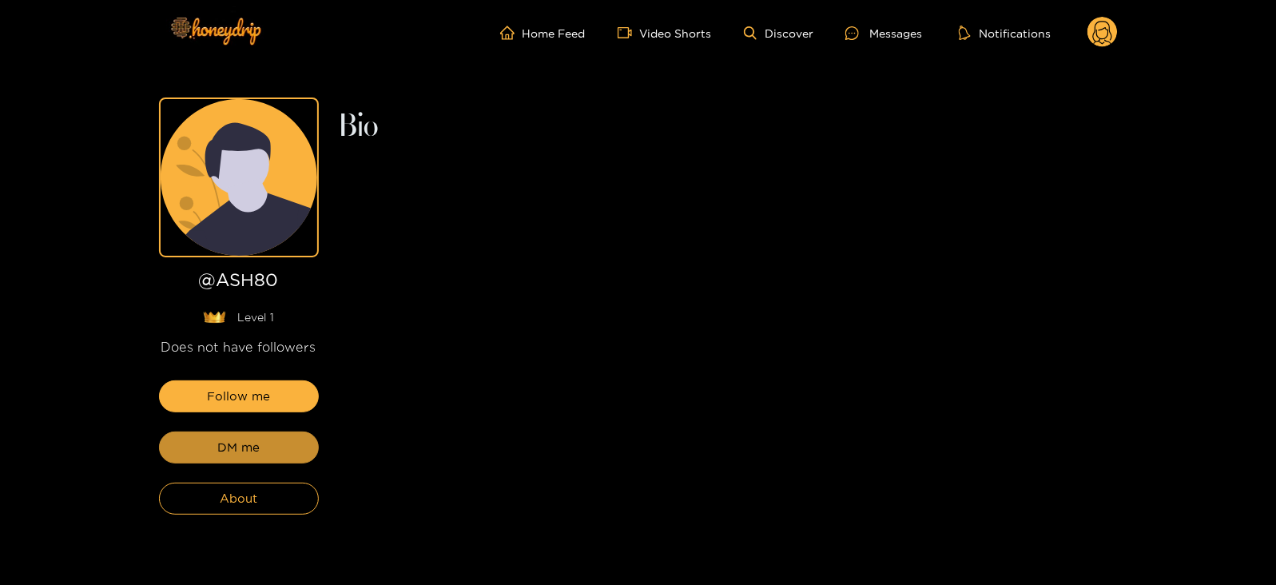
click at [235, 434] on button "DM me" at bounding box center [239, 448] width 160 height 32
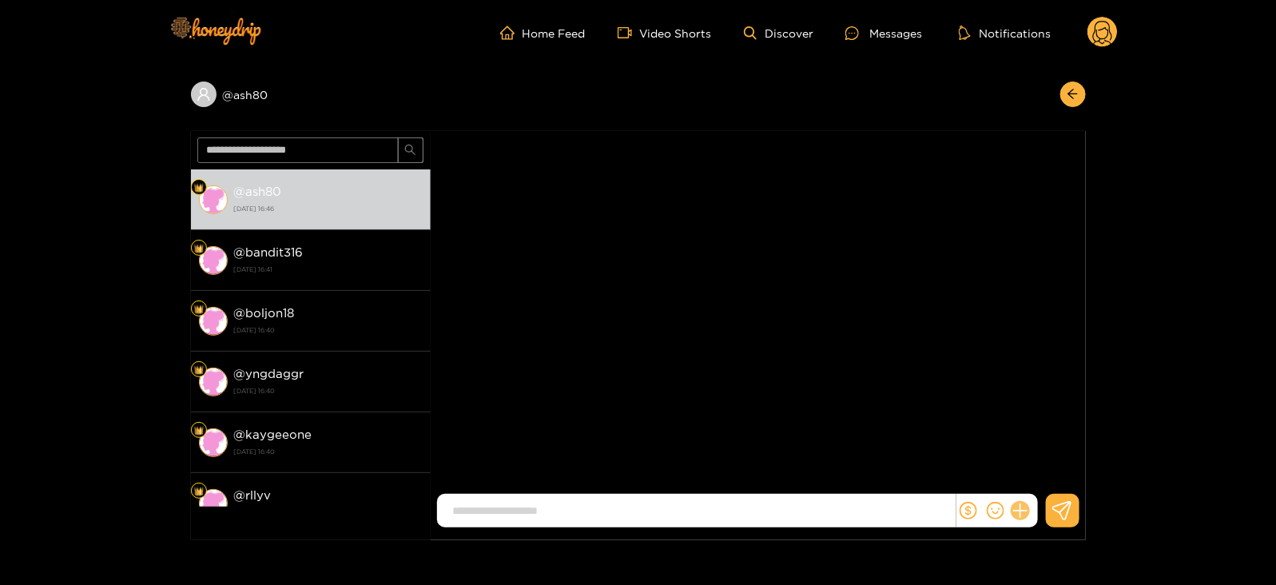
click at [1017, 509] on icon at bounding box center [1020, 511] width 18 height 18
click at [1059, 469] on button at bounding box center [1050, 472] width 56 height 36
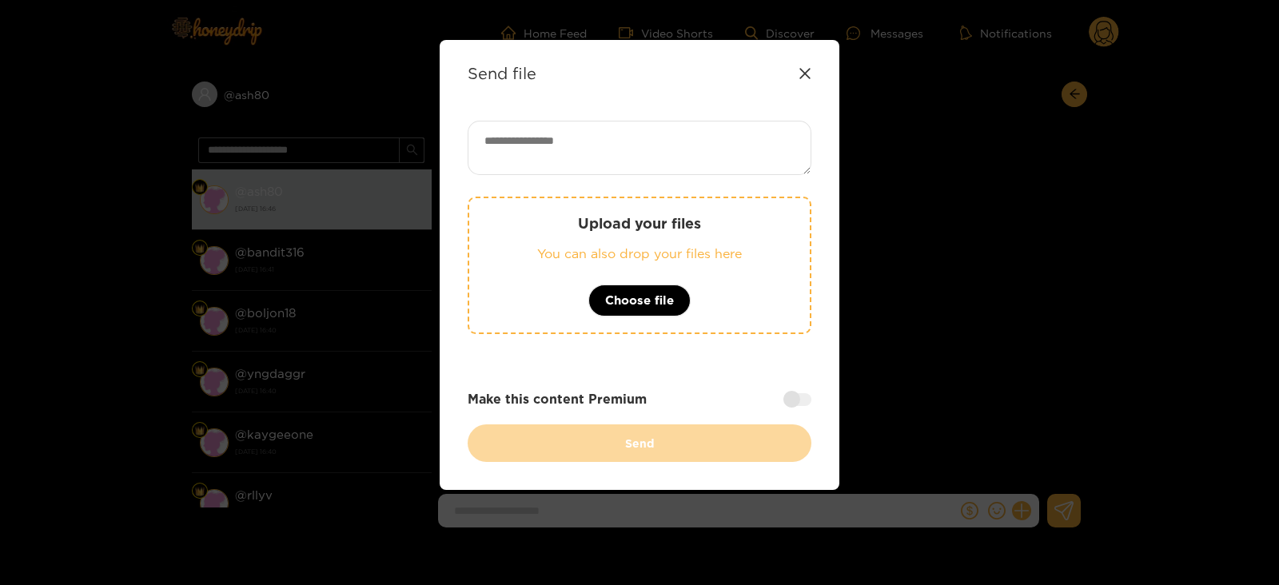
click at [562, 179] on div "Upload your files You can also drop your files here Choose file Make this conte…" at bounding box center [640, 291] width 344 height 341
click at [558, 174] on div "Upload your files You can also drop your files here Choose file Make this conte…" at bounding box center [640, 291] width 344 height 341
paste textarea "**********"
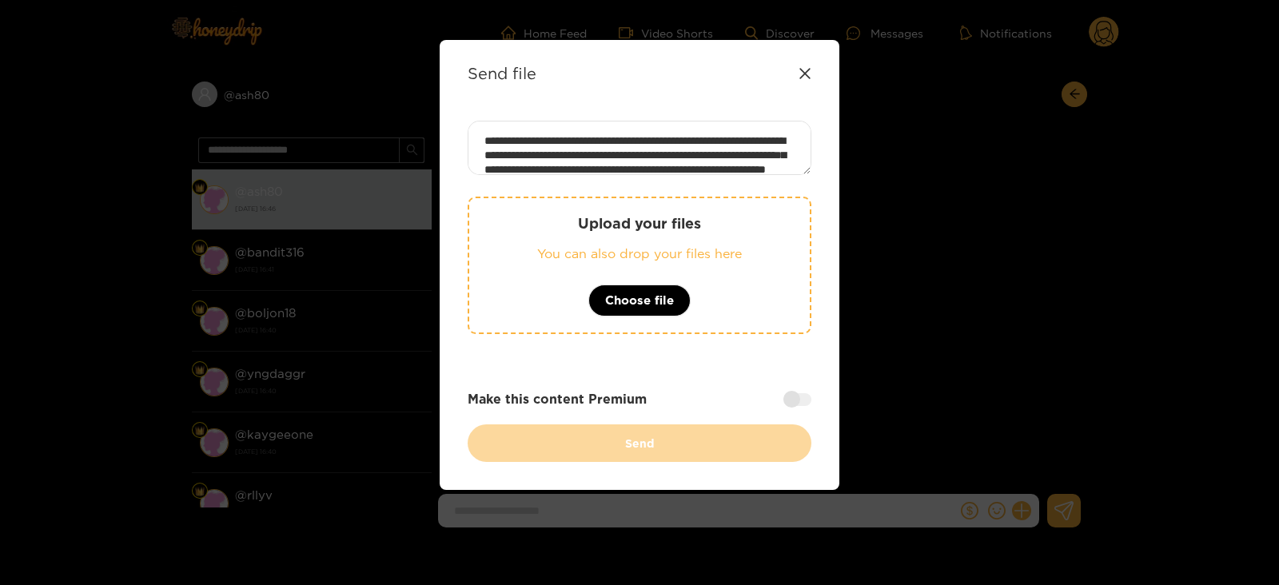
click at [535, 145] on textarea "**********" at bounding box center [640, 148] width 344 height 54
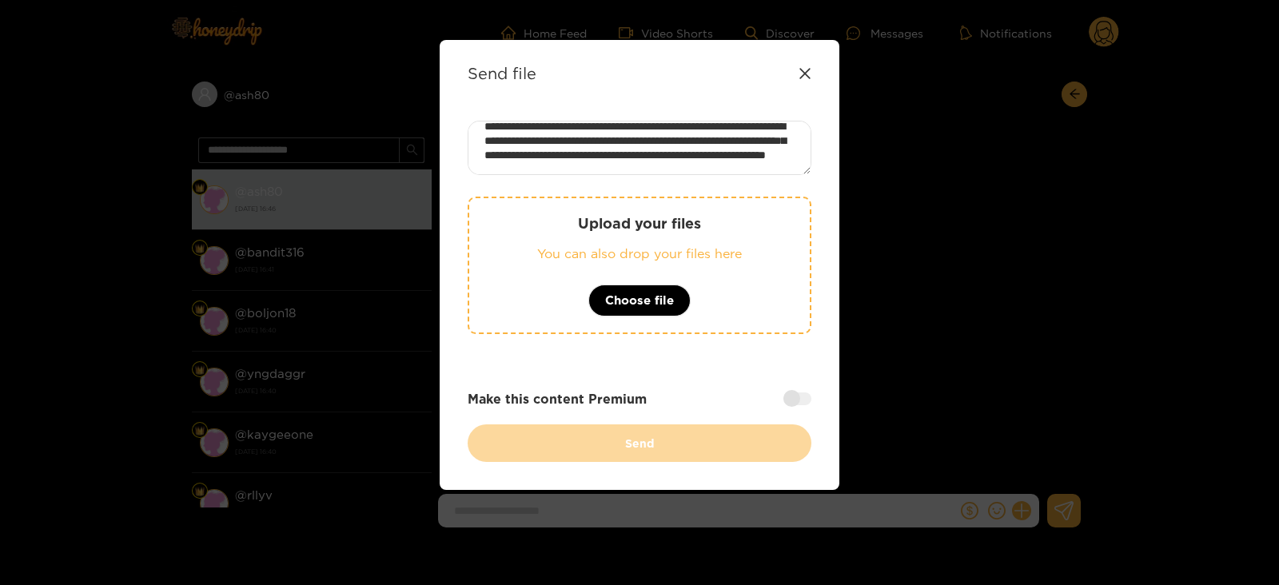
click at [549, 237] on div "Upload your files You can also drop your files here Choose file" at bounding box center [640, 265] width 344 height 137
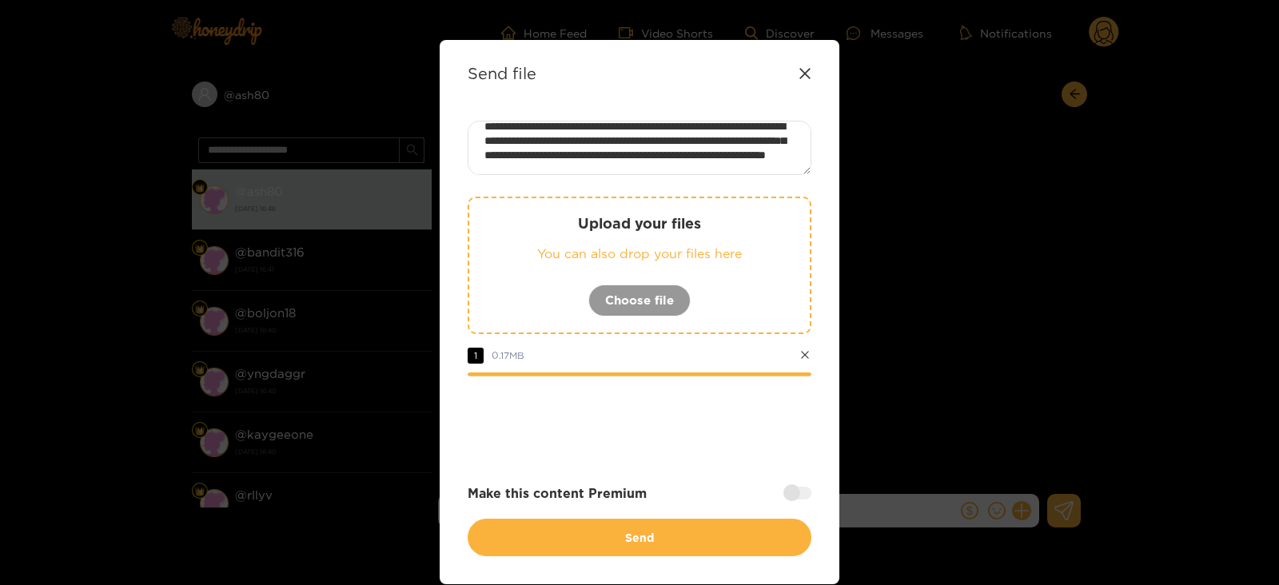
click at [591, 125] on textarea "**********" at bounding box center [640, 148] width 344 height 54
paste textarea
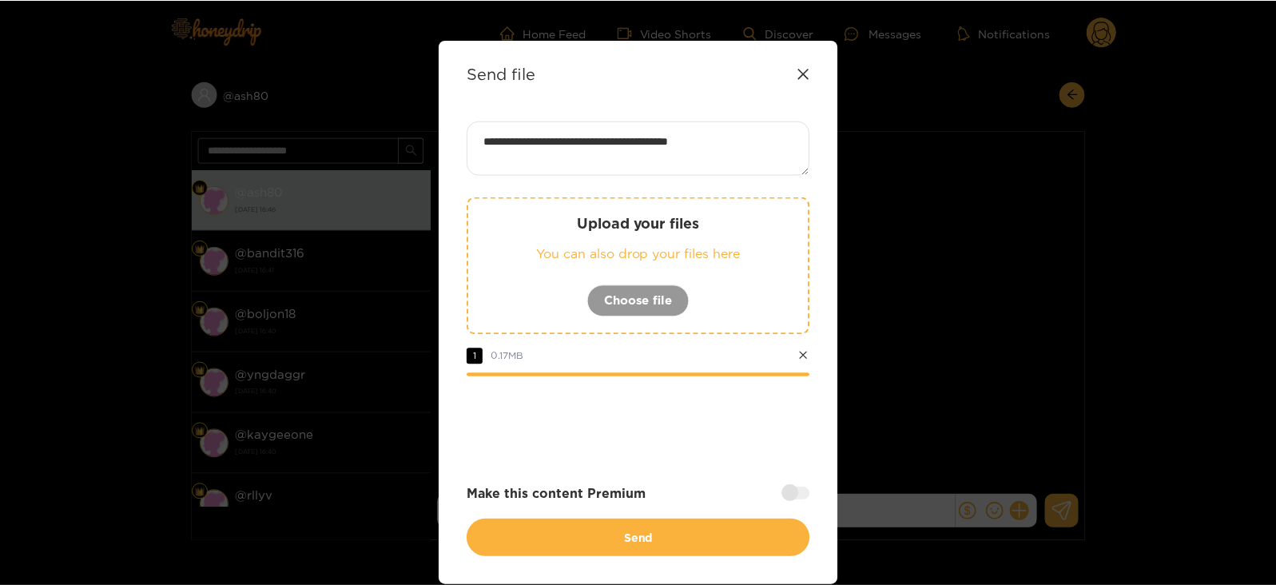
scroll to position [0, 0]
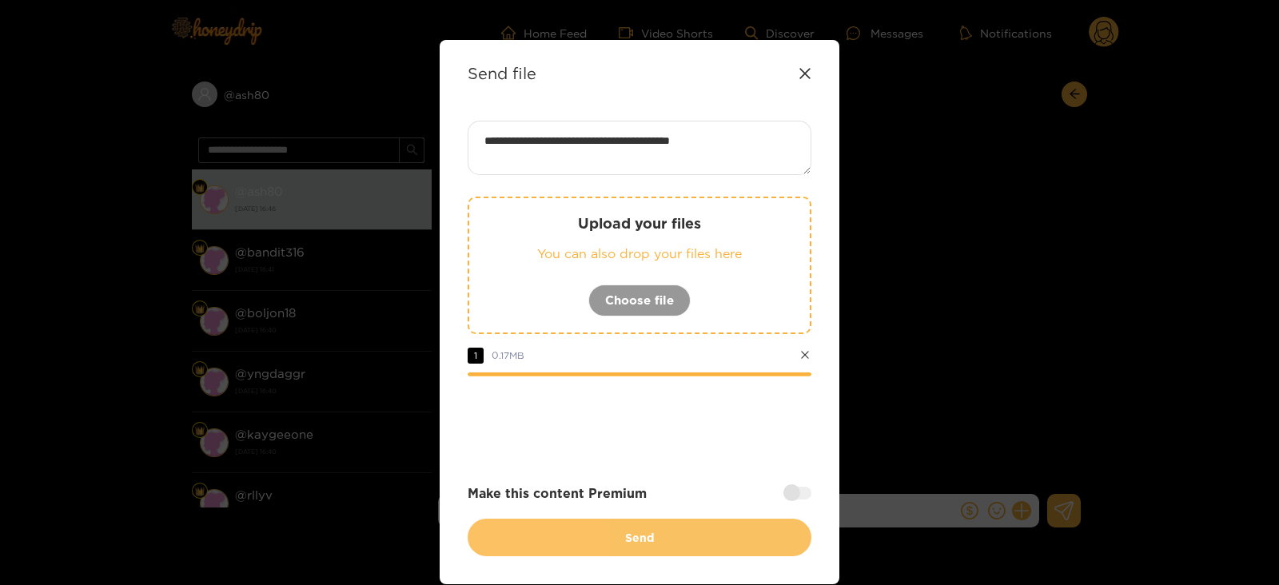
type textarea "**********"
click at [516, 531] on button "Send" at bounding box center [640, 538] width 344 height 38
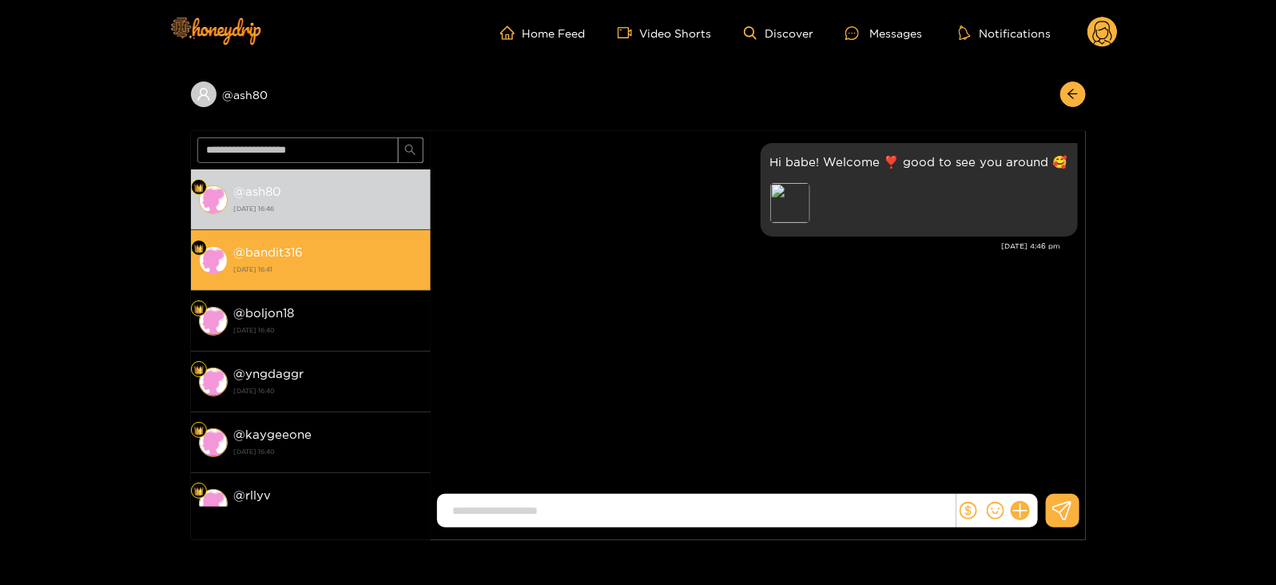
click at [324, 237] on li "@ bandit316 28 August 2025 16:41" at bounding box center [311, 260] width 240 height 61
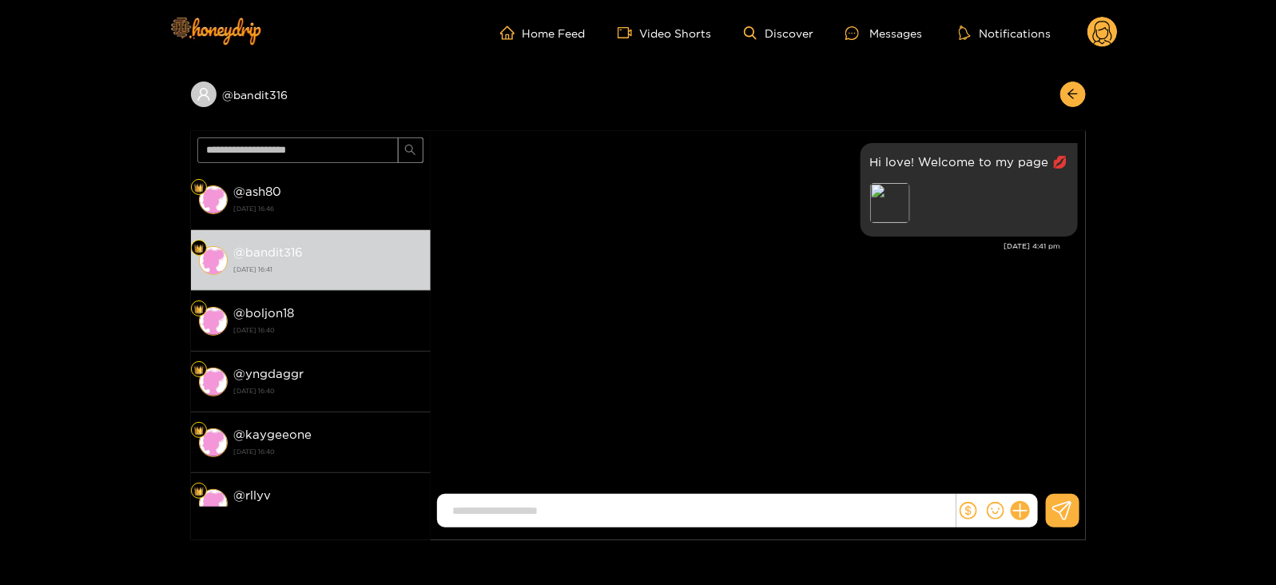
click at [933, 161] on p "Hi love! Welcome to my page 💋" at bounding box center [969, 162] width 198 height 18
copy p "Hi love! Welcome to my page 💋"
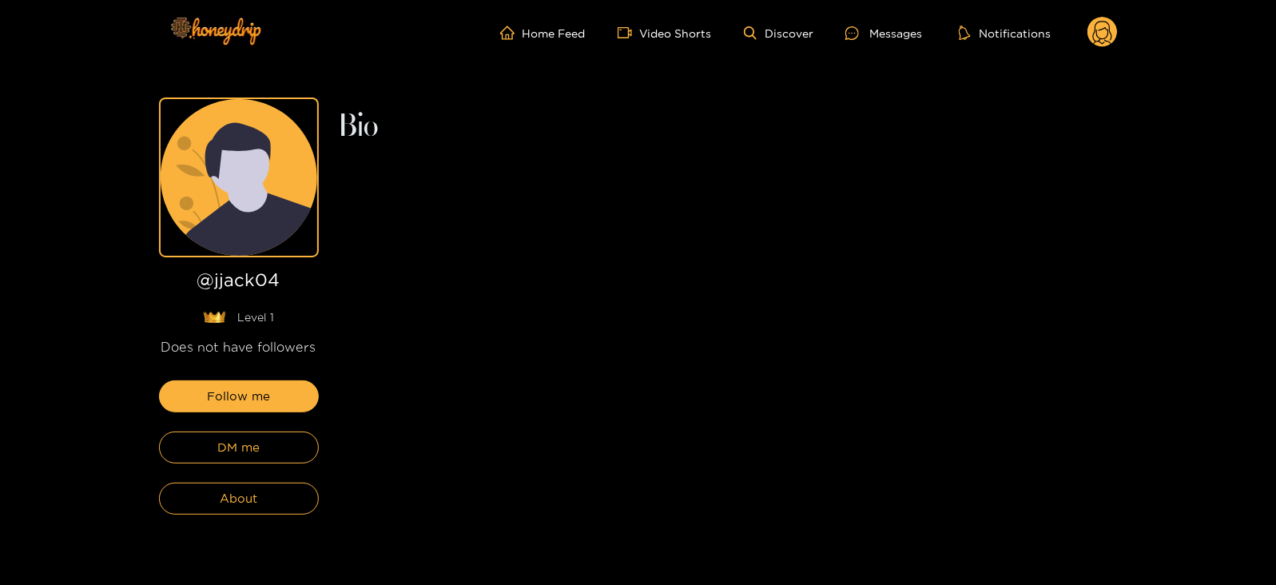
click at [266, 429] on div "Follow me DM me About" at bounding box center [239, 447] width 160 height 134
click at [270, 436] on button "DM me" at bounding box center [239, 448] width 160 height 32
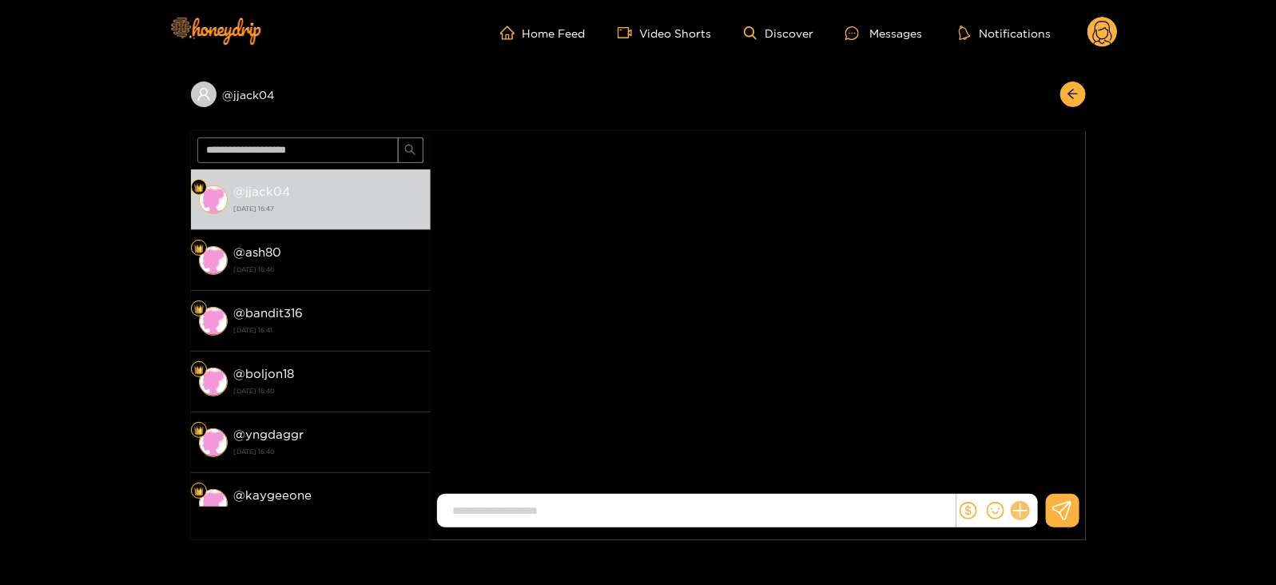
click at [1022, 512] on icon at bounding box center [1020, 511] width 18 height 18
click at [1047, 485] on button at bounding box center [1050, 472] width 56 height 36
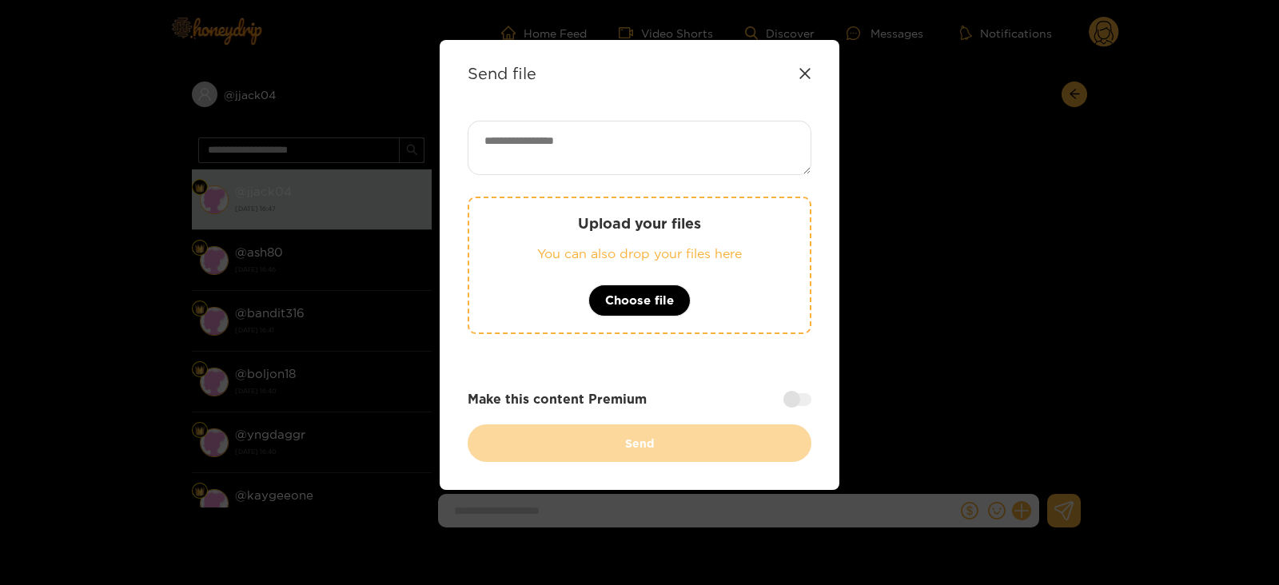
click at [623, 157] on textarea at bounding box center [640, 148] width 344 height 54
paste textarea "**********"
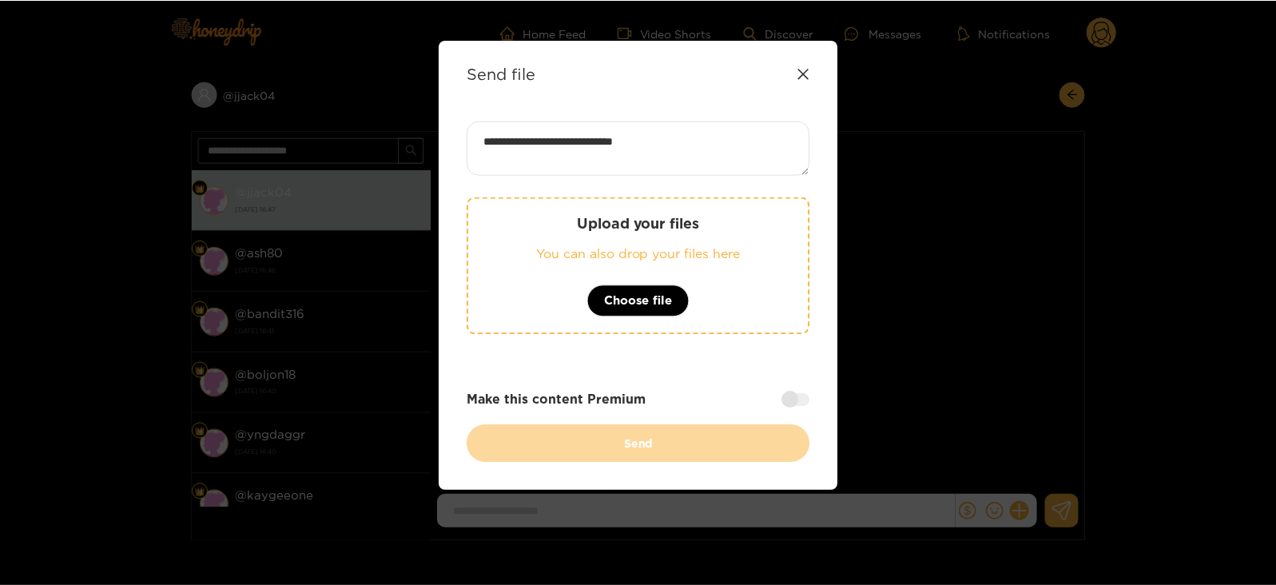
scroll to position [2, 0]
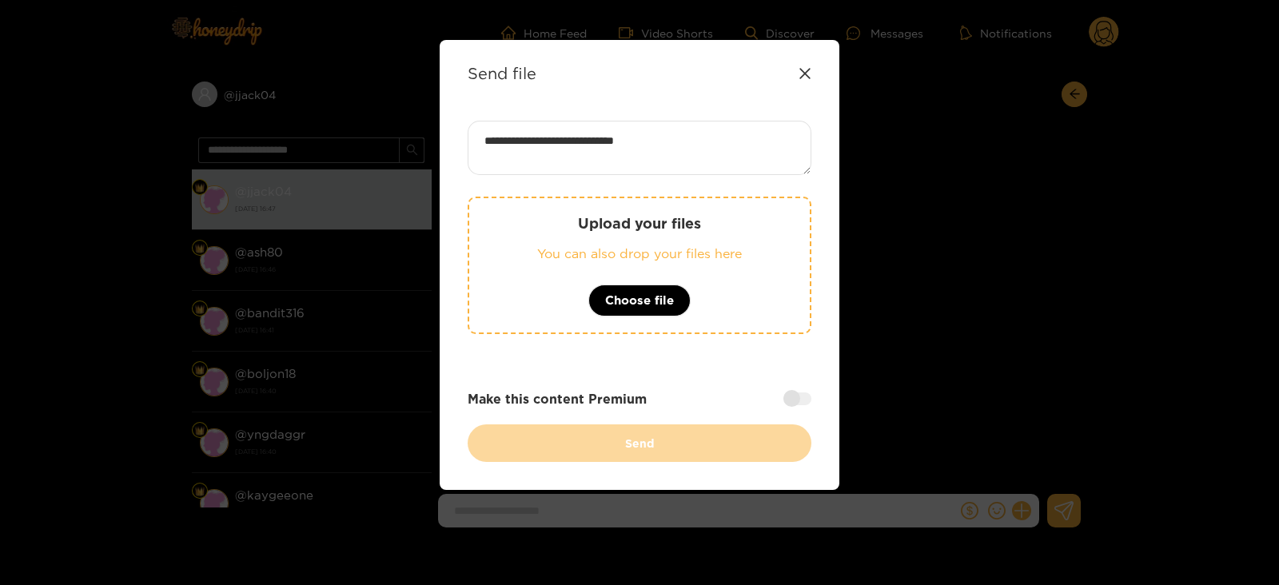
type textarea "**********"
click at [616, 203] on div "Upload your files You can also drop your files here Choose file" at bounding box center [640, 265] width 344 height 137
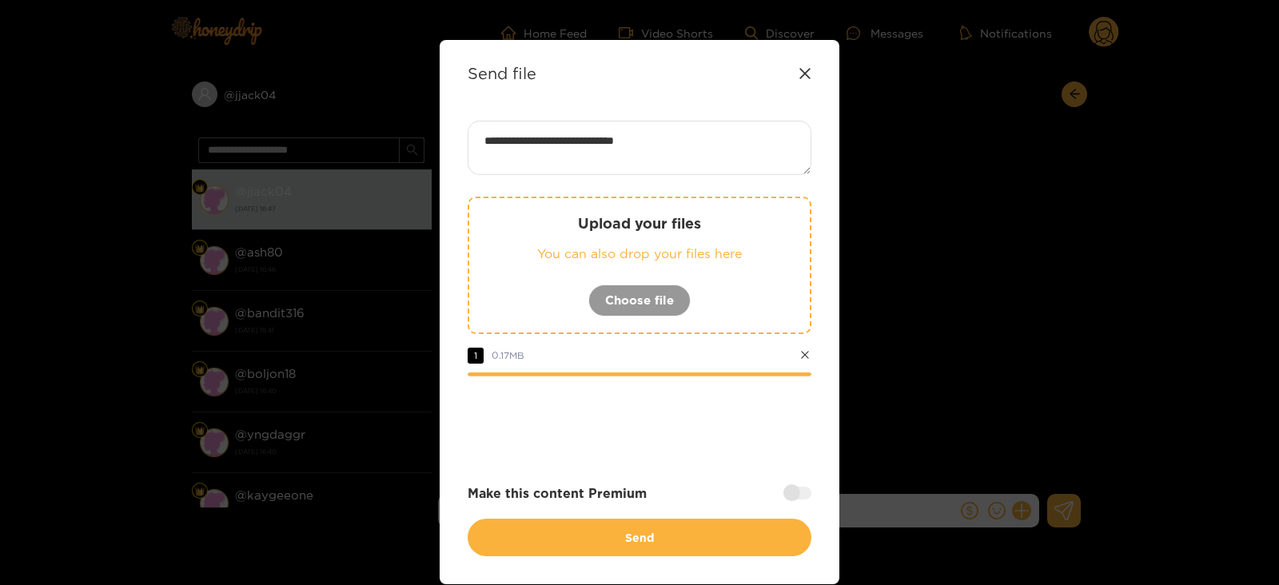
click at [699, 519] on button "Send" at bounding box center [640, 538] width 344 height 38
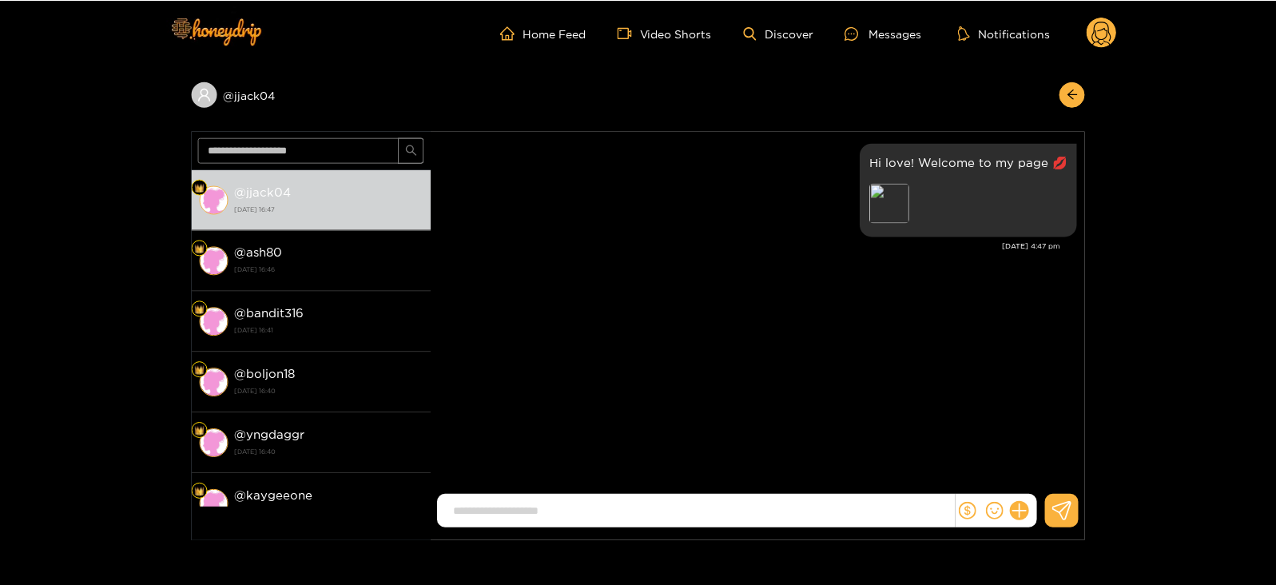
scroll to position [0, 0]
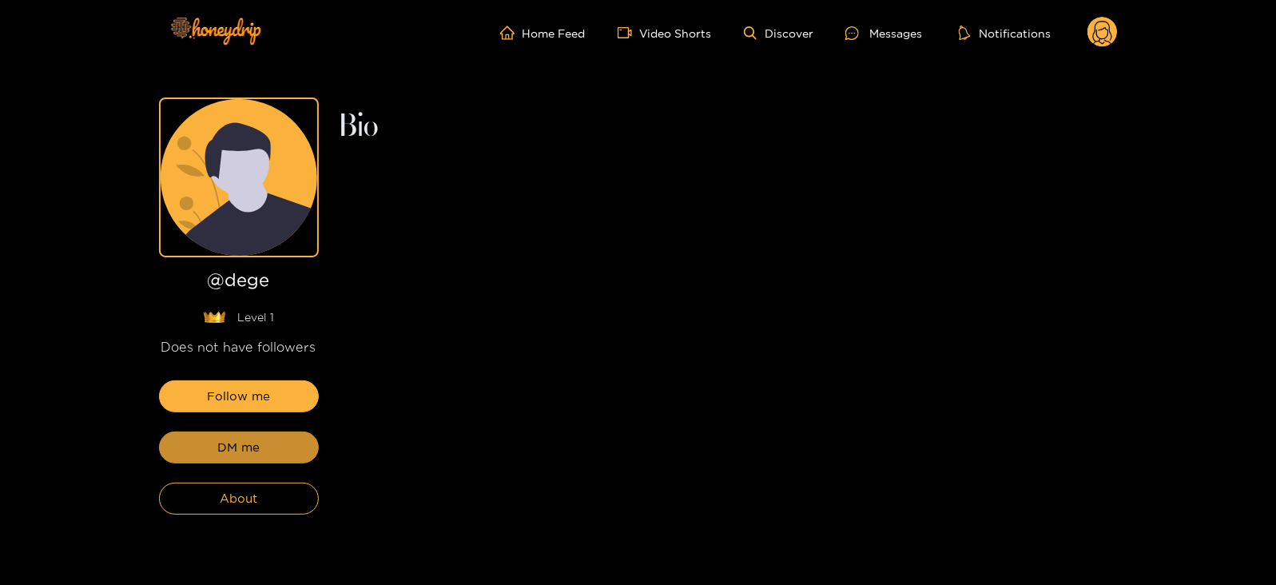
click at [236, 436] on button "DM me" at bounding box center [239, 448] width 160 height 32
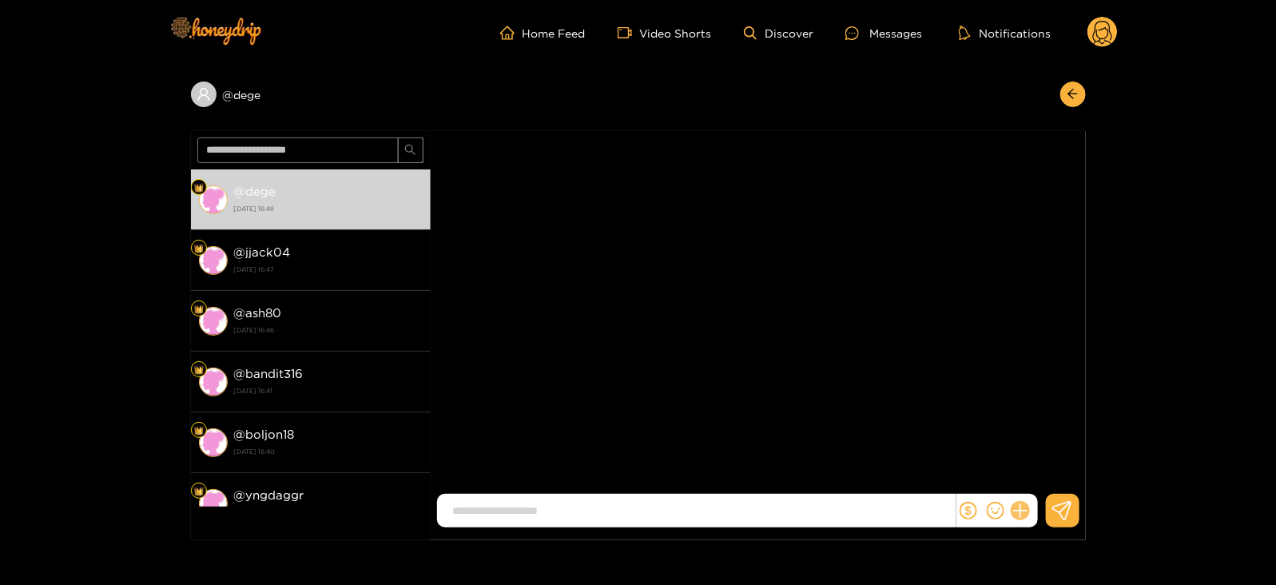
click at [1023, 513] on icon at bounding box center [1020, 511] width 18 height 18
click at [1045, 479] on icon at bounding box center [1049, 472] width 15 height 15
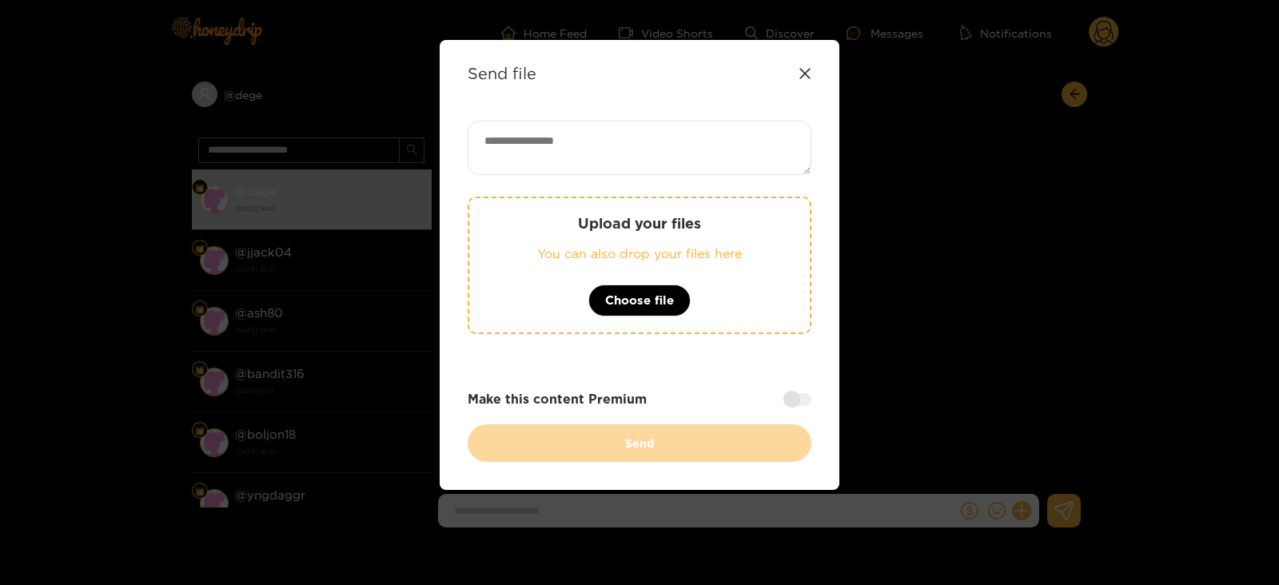
click at [574, 157] on textarea at bounding box center [640, 148] width 344 height 54
paste textarea "**********"
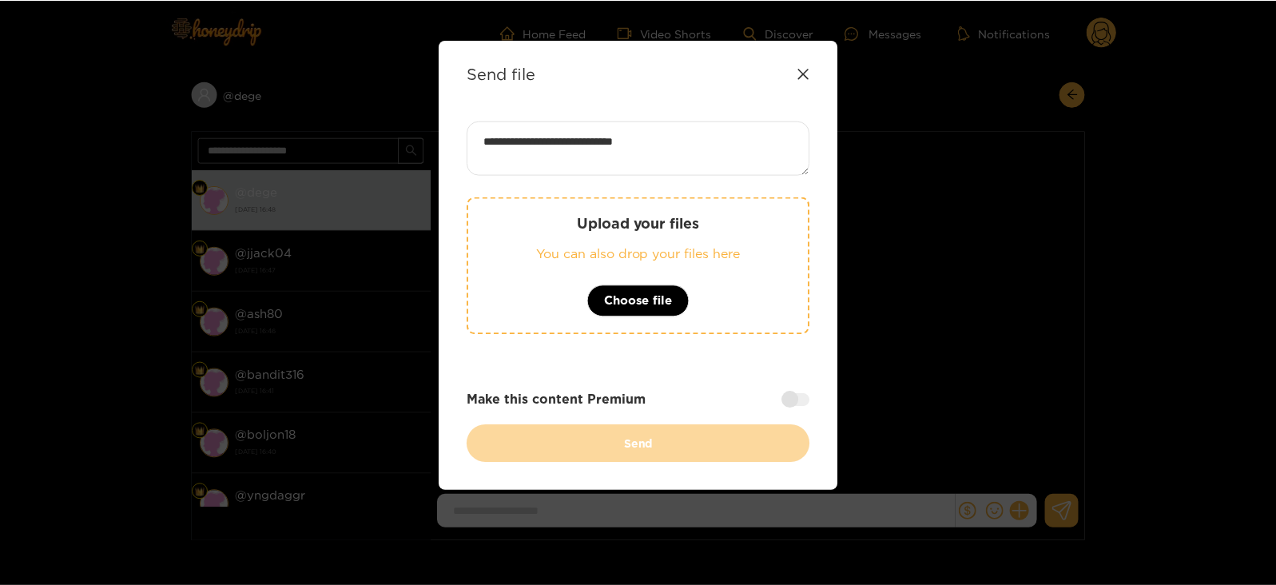
scroll to position [2, 0]
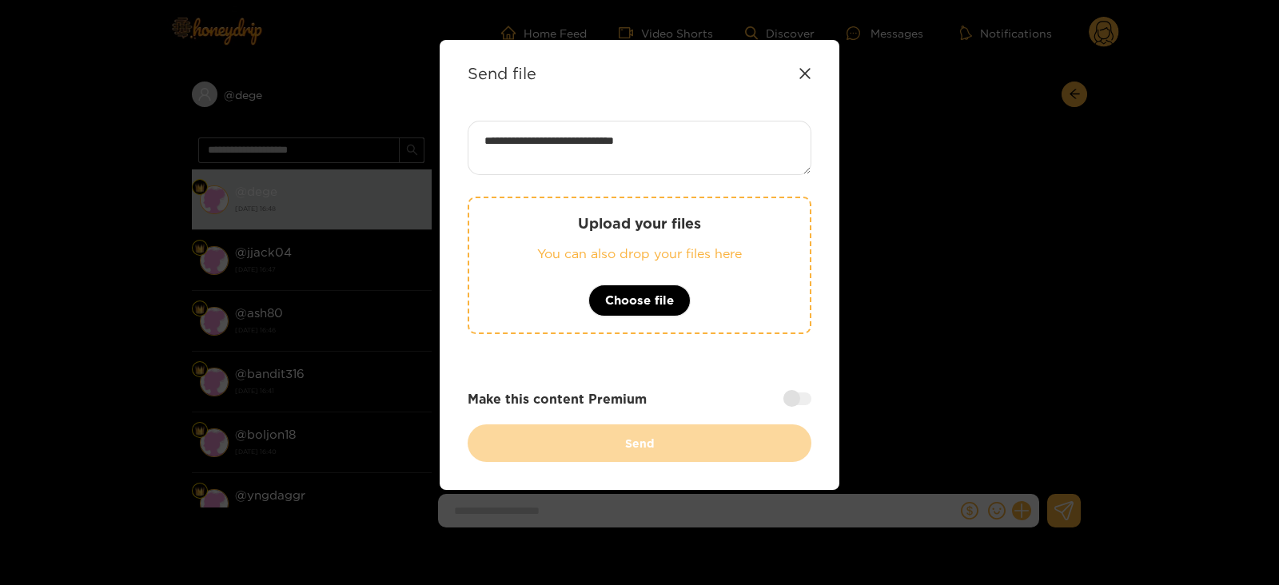
type textarea "**********"
click at [560, 261] on p "You can also drop your files here" at bounding box center [639, 254] width 277 height 18
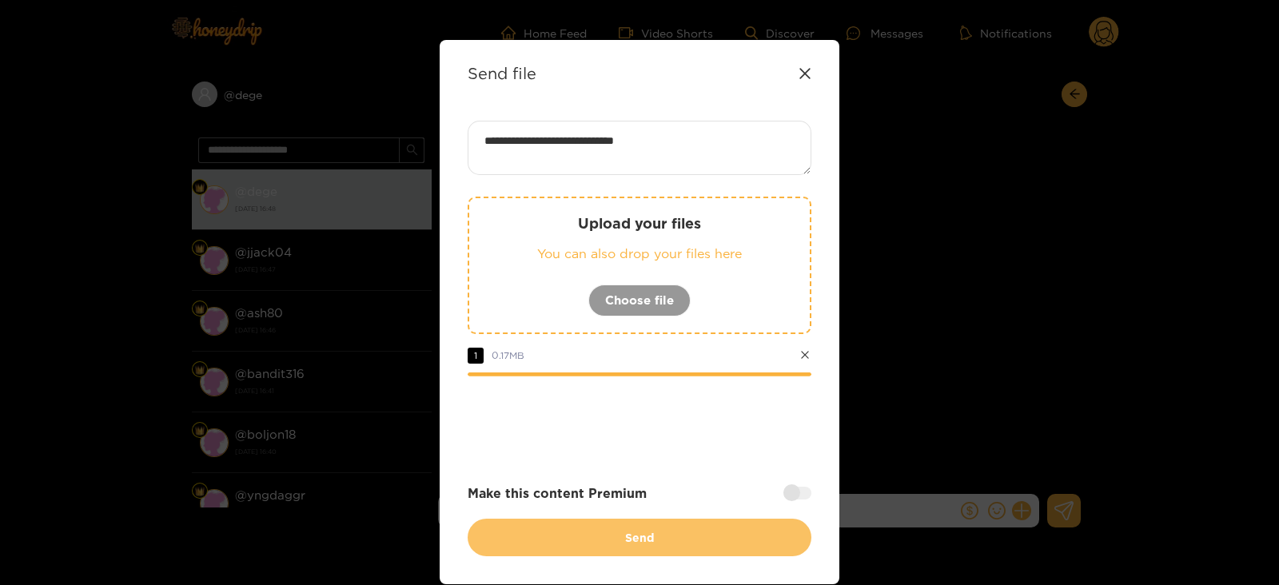
click at [527, 536] on button "Send" at bounding box center [640, 538] width 344 height 38
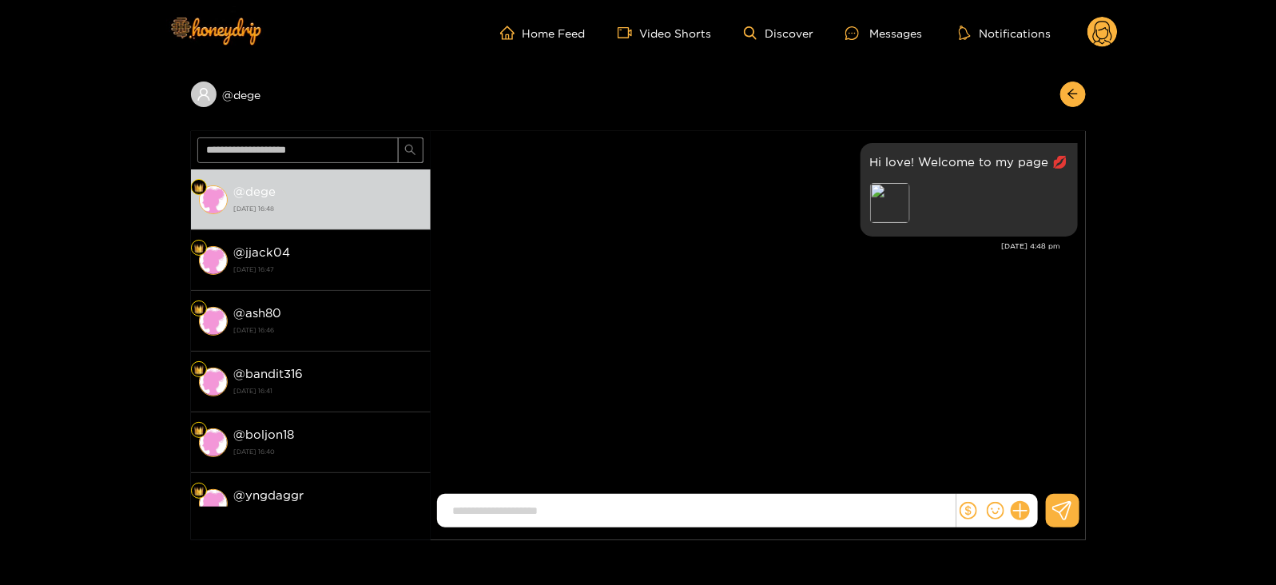
scroll to position [0, 0]
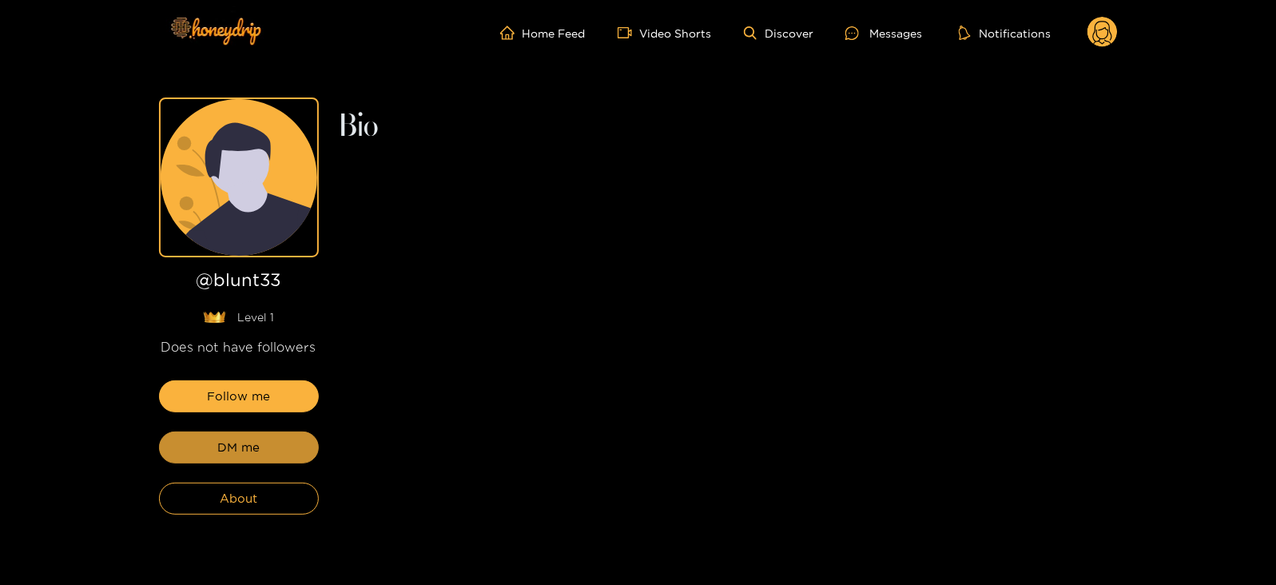
click at [268, 456] on button "DM me" at bounding box center [239, 448] width 160 height 32
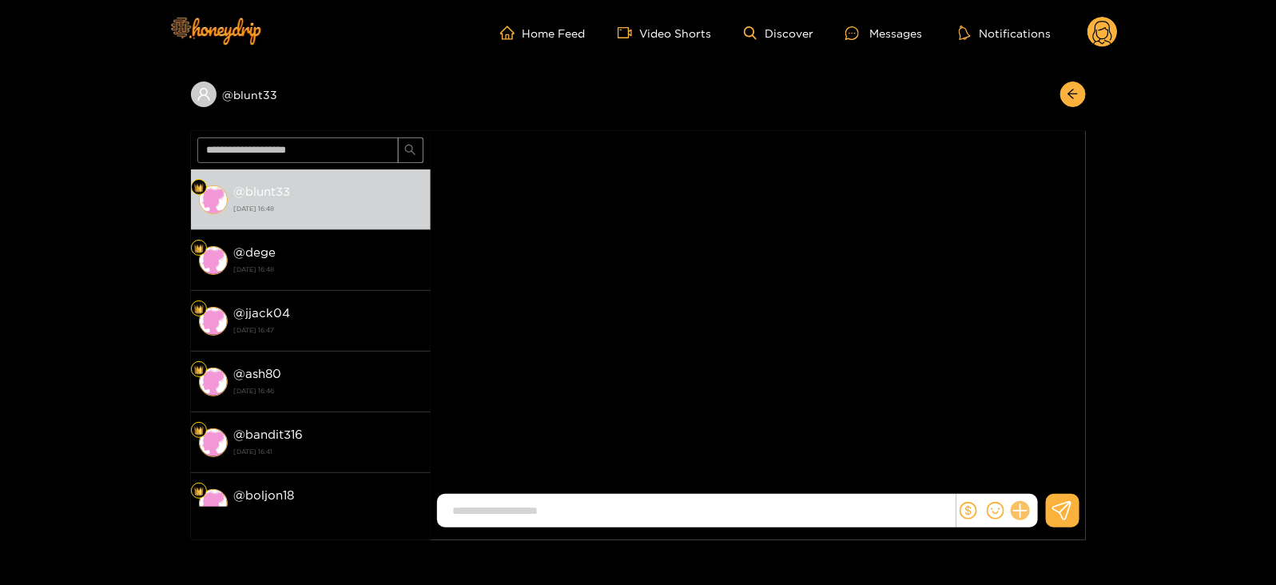
click at [1026, 513] on icon at bounding box center [1020, 511] width 18 height 18
click at [1053, 476] on icon at bounding box center [1050, 472] width 16 height 16
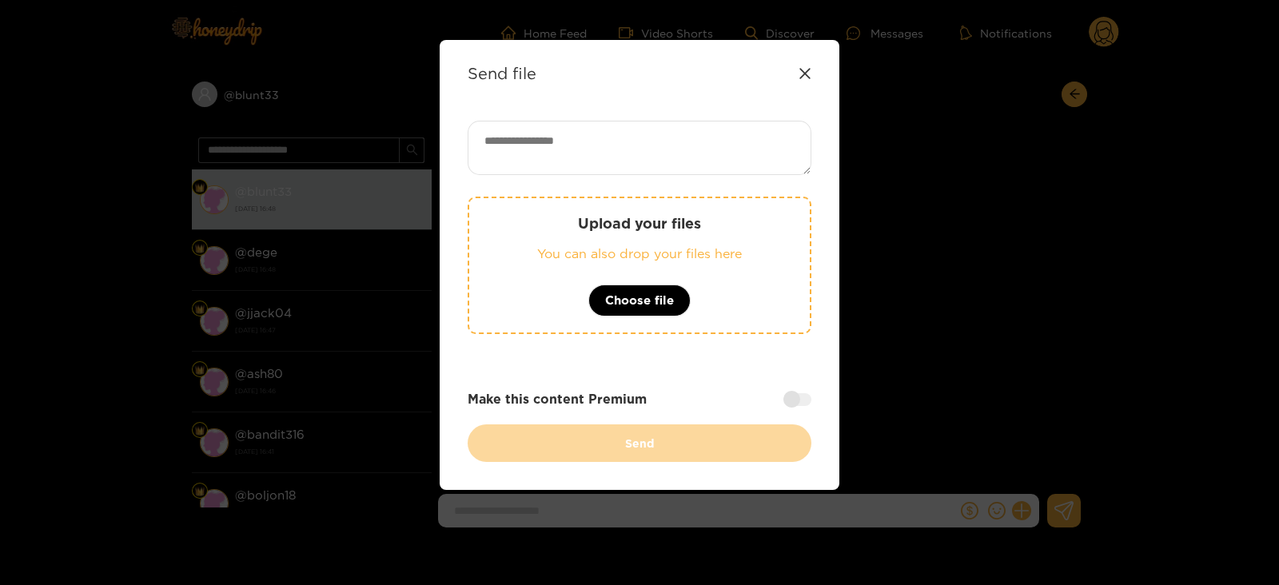
click at [652, 137] on textarea at bounding box center [640, 148] width 344 height 54
paste textarea "**********"
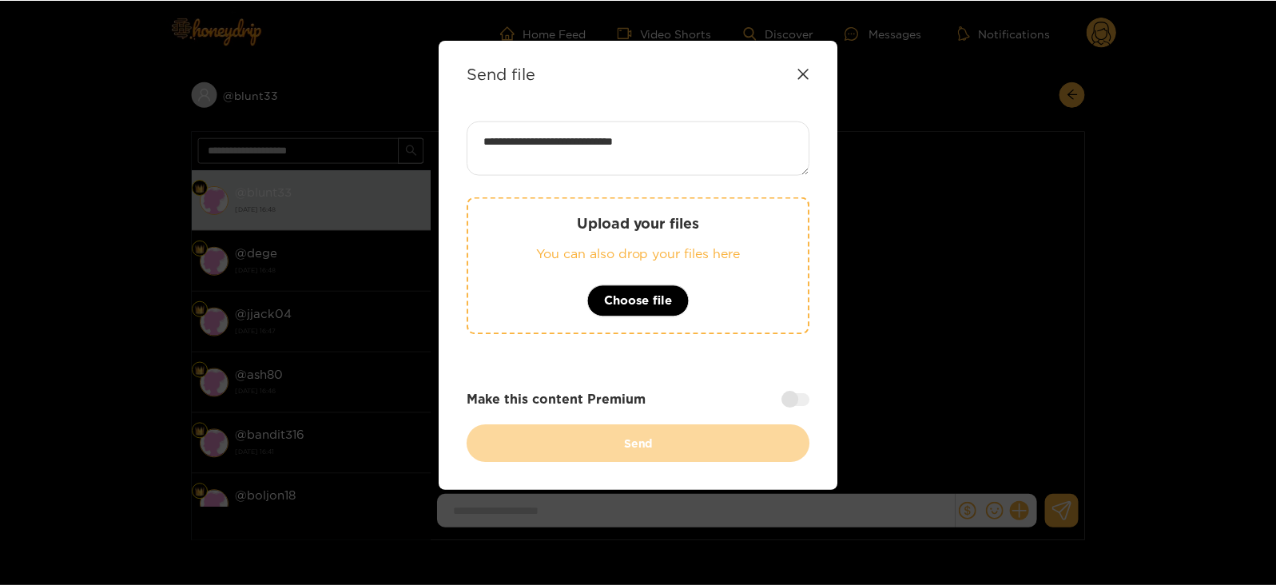
scroll to position [2, 0]
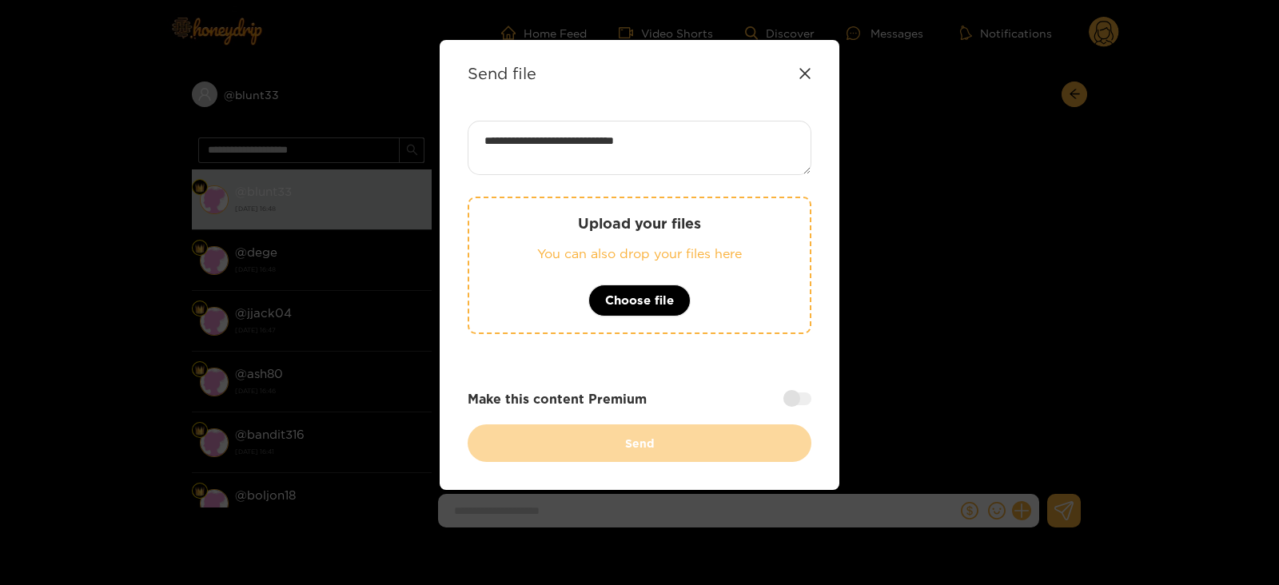
type textarea "**********"
click at [611, 234] on div "Upload your files You can also drop your files here Choose file" at bounding box center [640, 265] width 344 height 137
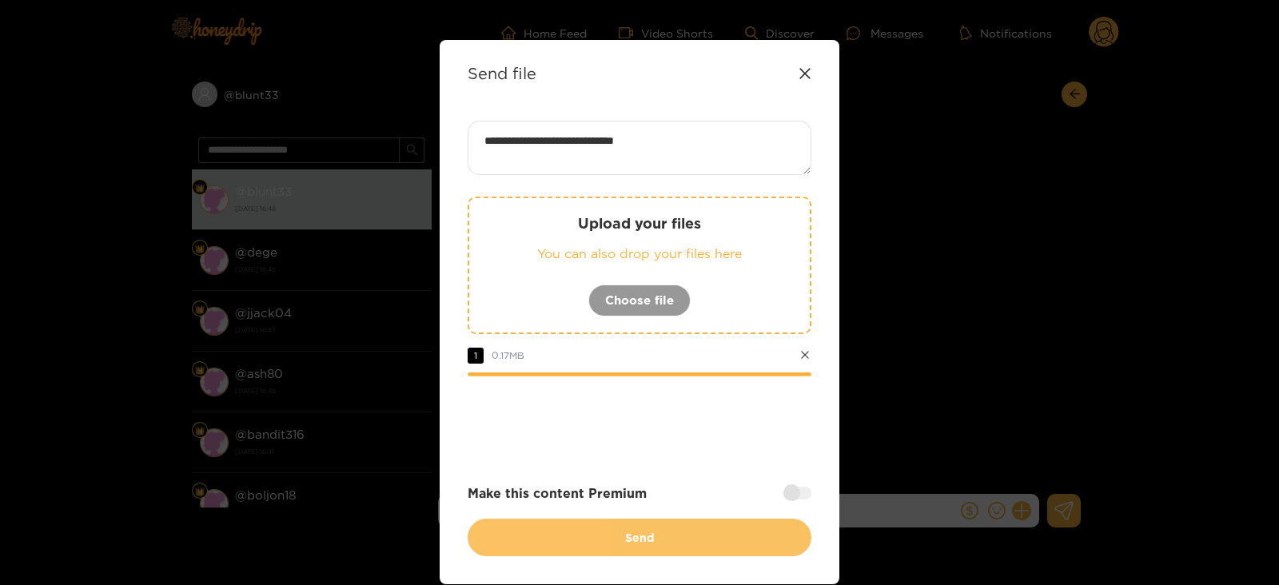
click at [600, 539] on button "Send" at bounding box center [640, 538] width 344 height 38
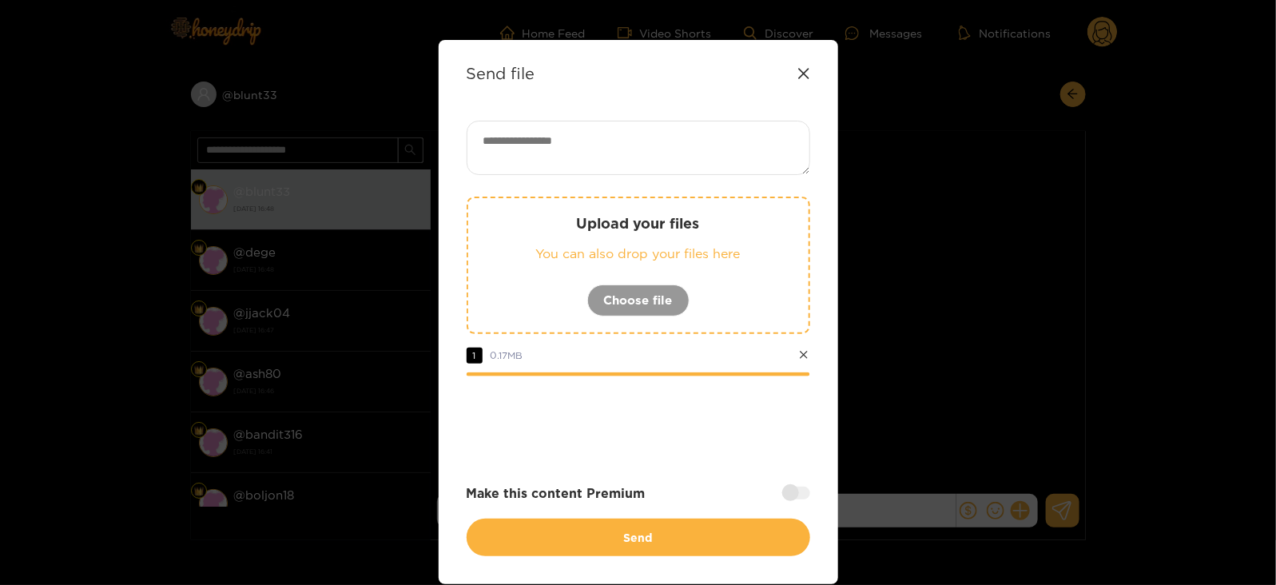
scroll to position [0, 0]
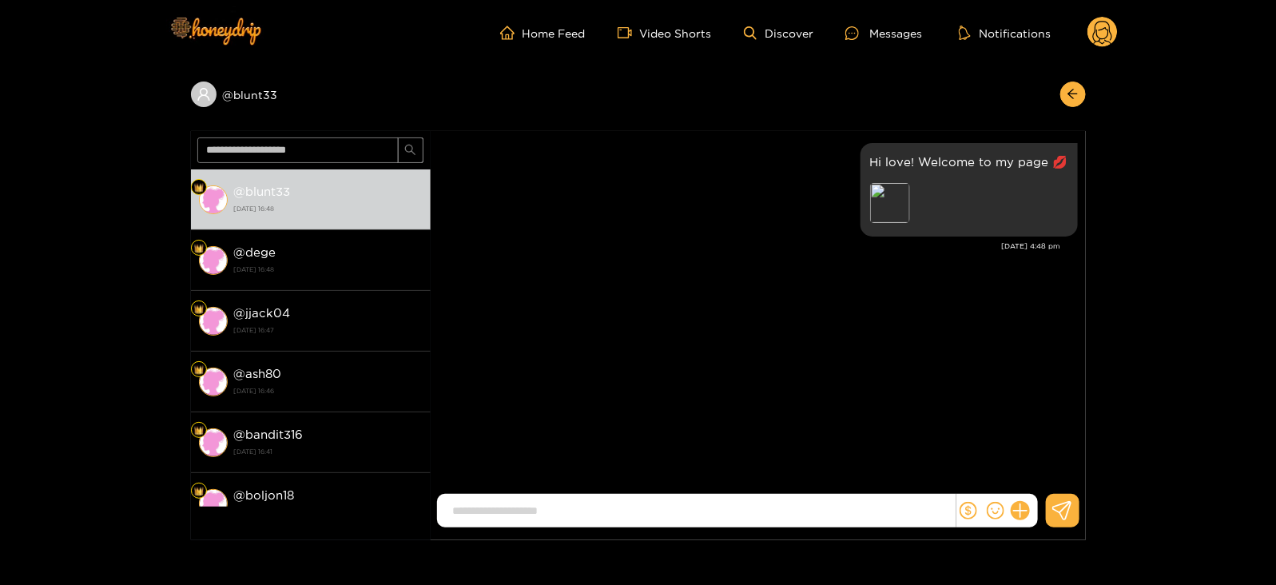
click at [1101, 9] on div "Home Feed Video Shorts Discover Messages Notifications 0" at bounding box center [638, 33] width 959 height 66
click at [1104, 34] on circle at bounding box center [1103, 32] width 30 height 30
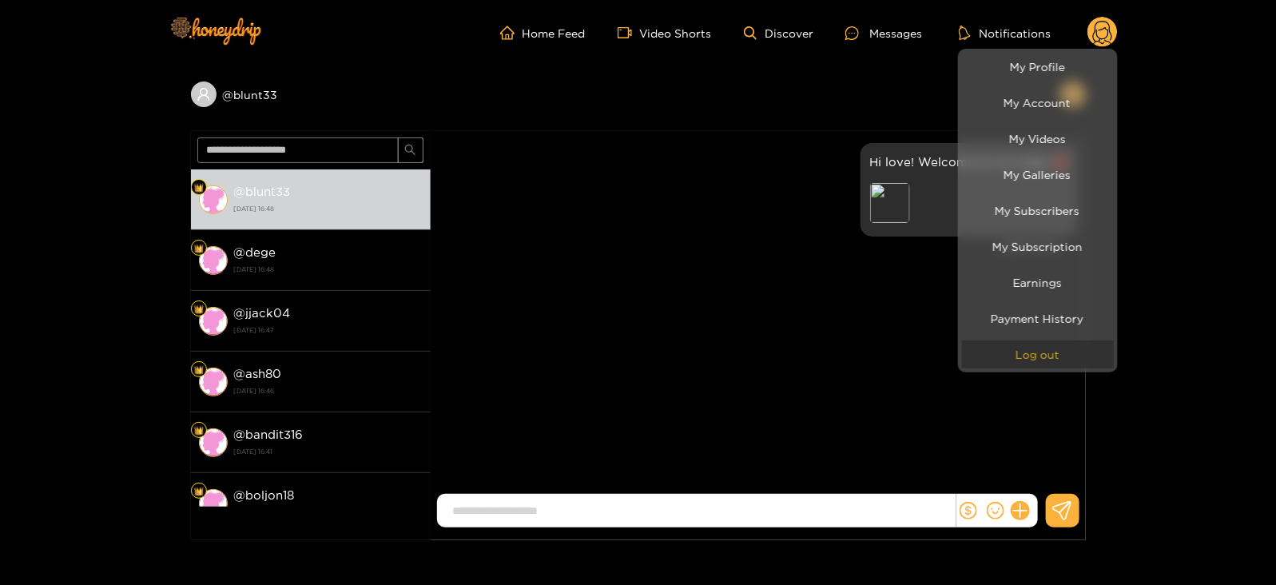
click at [1007, 342] on button "Log out" at bounding box center [1038, 355] width 152 height 28
